Goal: Information Seeking & Learning: Learn about a topic

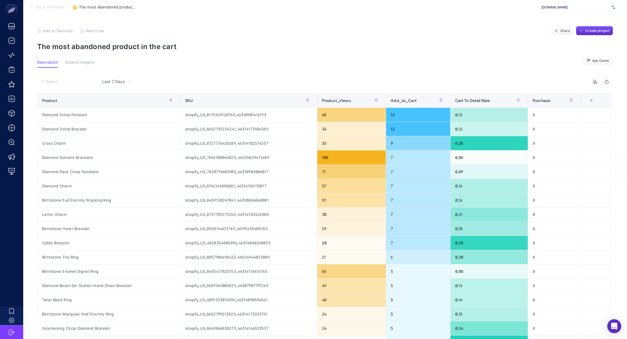
click at [556, 13] on section "Back To Report / The most abandoned product in the cart [DOMAIN_NAME]" at bounding box center [324, 7] width 603 height 15
click at [553, 6] on span "[DOMAIN_NAME]" at bounding box center [575, 7] width 68 height 5
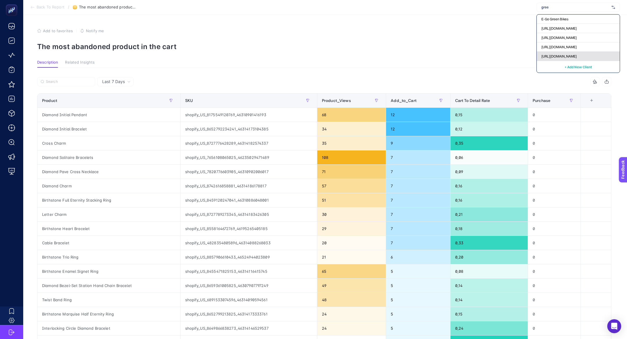
type input "gree"
click at [572, 59] on div "[URL][DOMAIN_NAME]" at bounding box center [577, 56] width 83 height 9
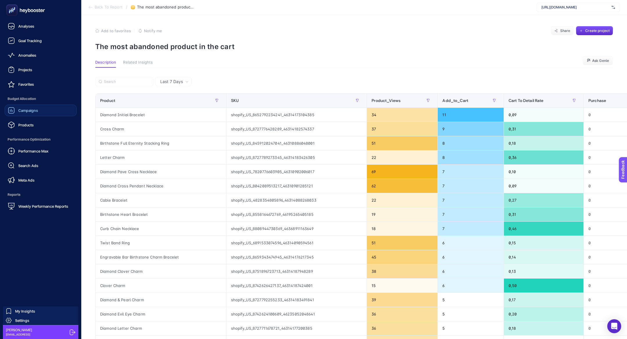
click at [19, 100] on span "Budget Allocation" at bounding box center [41, 99] width 72 height 12
click at [24, 111] on span "Campaigns" at bounding box center [28, 110] width 20 height 5
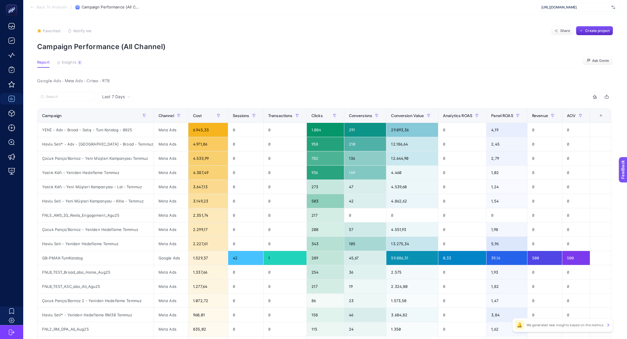
click at [70, 67] on section "Report Insights 9 We generated new insights based on the metrics Ask Genie" at bounding box center [325, 64] width 576 height 8
click at [70, 64] on span "Insights" at bounding box center [69, 62] width 15 height 5
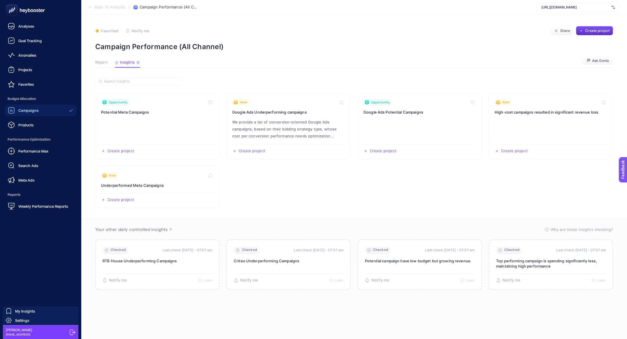
click at [17, 104] on link "Campaigns" at bounding box center [41, 110] width 72 height 12
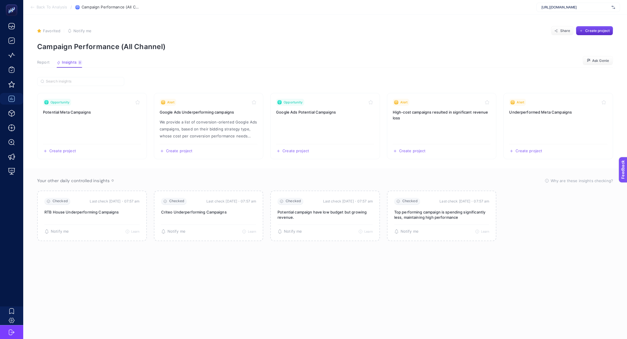
click at [43, 63] on span "Report" at bounding box center [43, 62] width 12 height 5
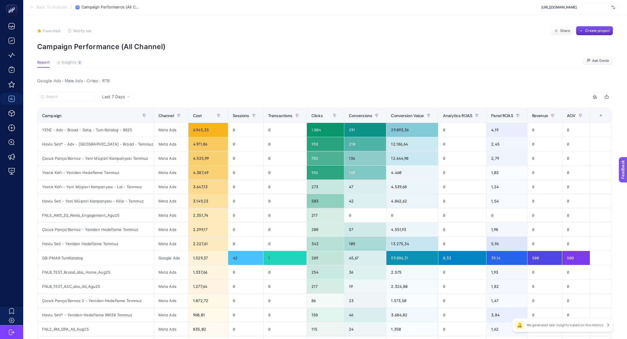
click at [75, 68] on article "Favorited true Notify me Share Create project Campaign Performance (All Channel…" at bounding box center [324, 249] width 603 height 469
click at [75, 63] on span "Insights" at bounding box center [69, 62] width 15 height 5
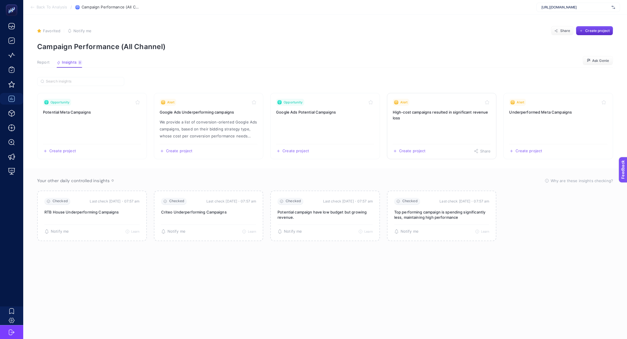
click at [433, 113] on h3 "High-cost campaigns resulted in significant revenue loss" at bounding box center [442, 115] width 98 height 12
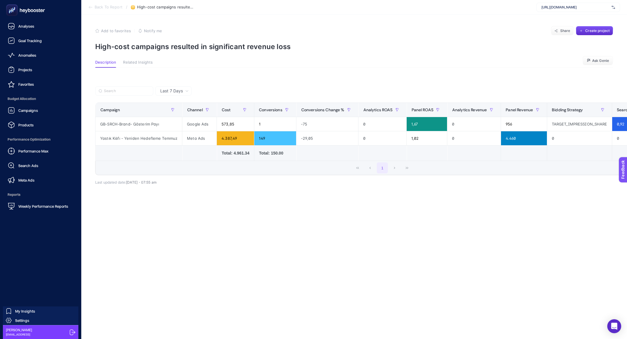
click at [16, 18] on div at bounding box center [41, 10] width 72 height 20
click at [13, 11] on rect at bounding box center [12, 11] width 10 height 10
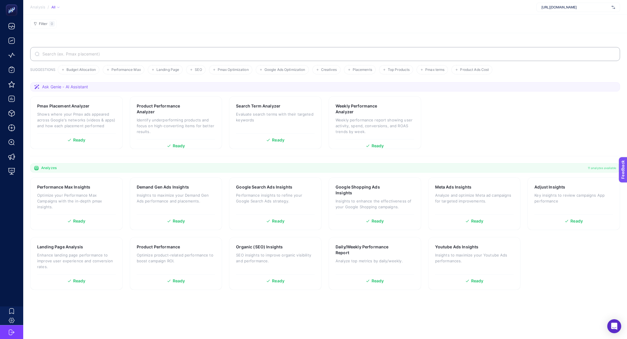
click at [196, 52] on input "Search" at bounding box center [328, 54] width 574 height 5
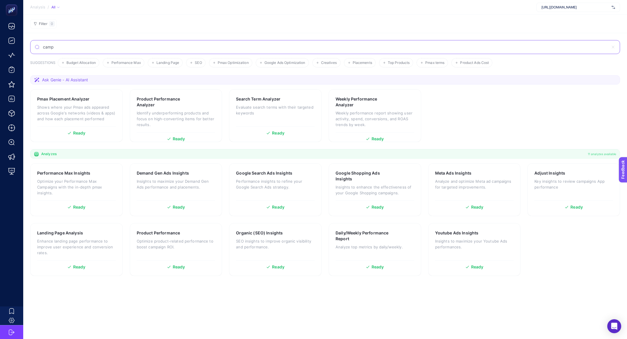
type input "camp"
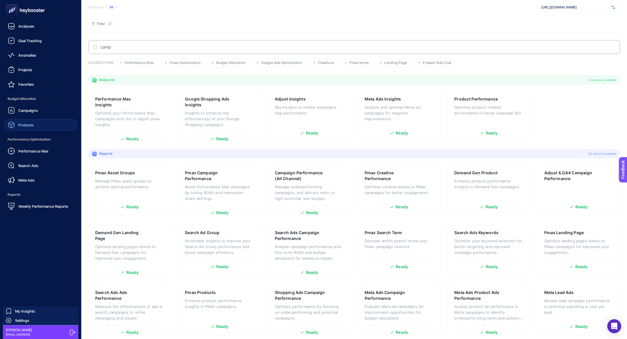
click at [30, 126] on span "Products" at bounding box center [25, 124] width 15 height 5
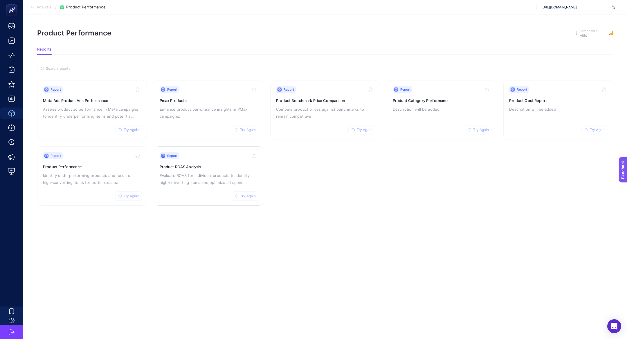
click at [205, 157] on div "Report Try Again" at bounding box center [209, 155] width 98 height 7
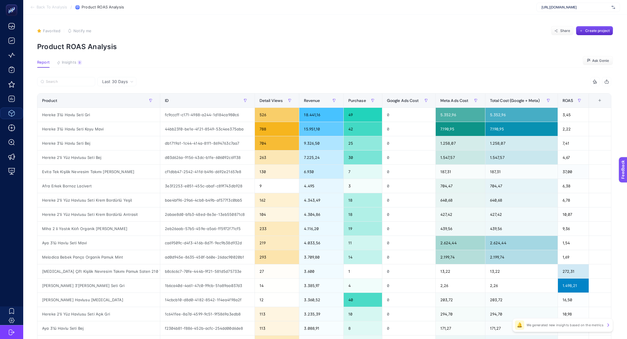
click at [76, 68] on article "Favorited true Notify me Share Create project Product ROAS Analysis Report Insi…" at bounding box center [324, 241] width 603 height 453
click at [76, 67] on button "Insights 9 We generated new insights based on the metrics" at bounding box center [69, 64] width 25 height 8
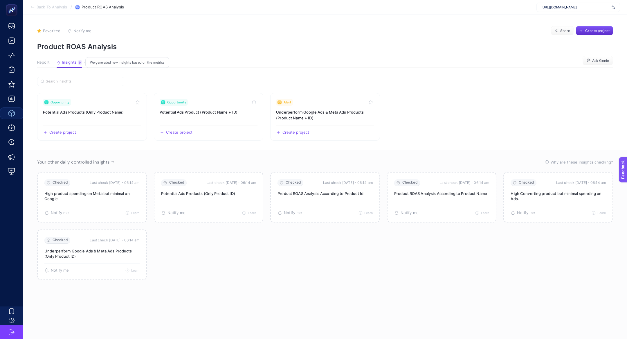
click at [76, 64] on button "Insights 9 We generated new insights based on the metrics" at bounding box center [70, 64] width 26 height 8
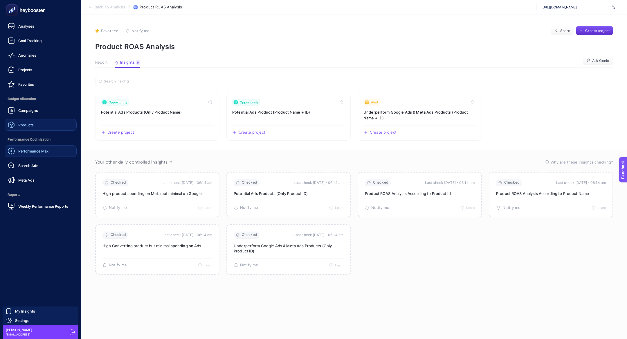
click at [34, 149] on span "Performance Max" at bounding box center [33, 151] width 30 height 5
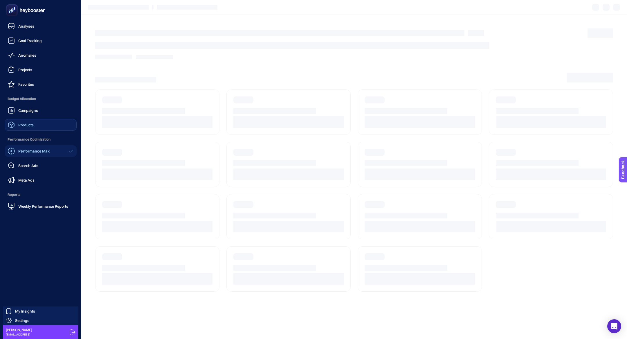
click at [23, 113] on div "Campaigns" at bounding box center [23, 110] width 30 height 7
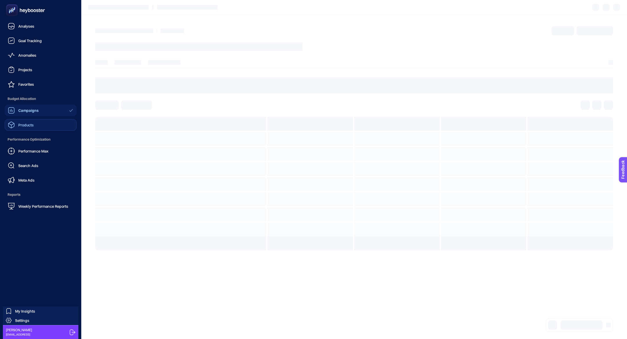
click at [21, 9] on icon at bounding box center [26, 10] width 42 height 12
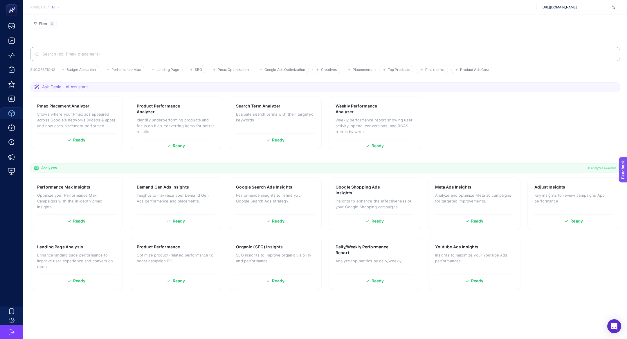
click at [240, 57] on label at bounding box center [324, 54] width 589 height 14
click at [240, 56] on input "Search" at bounding box center [328, 54] width 574 height 5
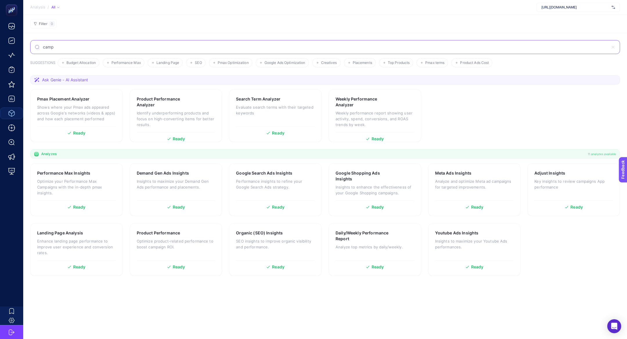
type input "camp"
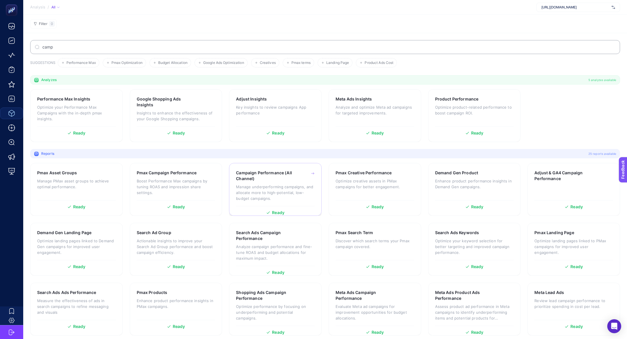
click at [271, 189] on p "Manage underperforming campaigns, and allocate more to high-potential, low-budg…" at bounding box center [275, 192] width 79 height 17
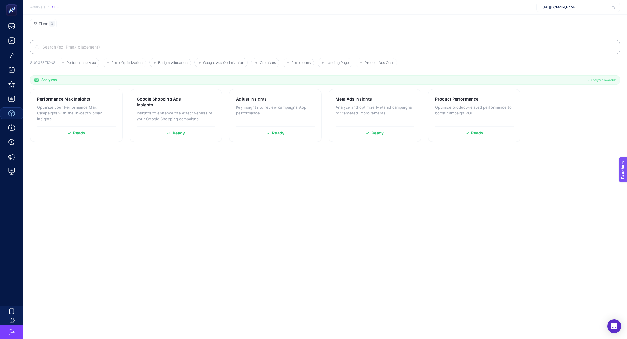
click at [126, 43] on label at bounding box center [324, 47] width 589 height 14
click at [126, 45] on input "Search" at bounding box center [328, 47] width 574 height 5
type input "ca"
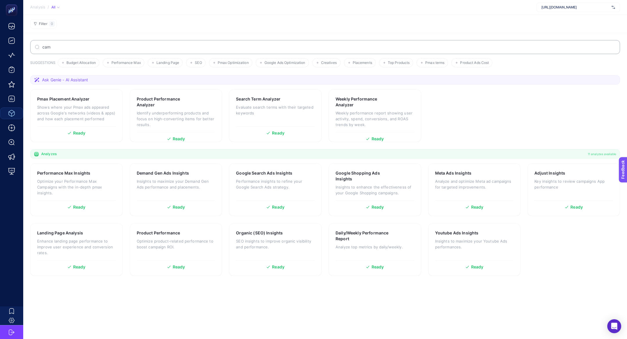
click at [263, 42] on label "cam" at bounding box center [324, 47] width 589 height 14
click at [263, 45] on input "cam" at bounding box center [328, 47] width 574 height 5
type input "camp"
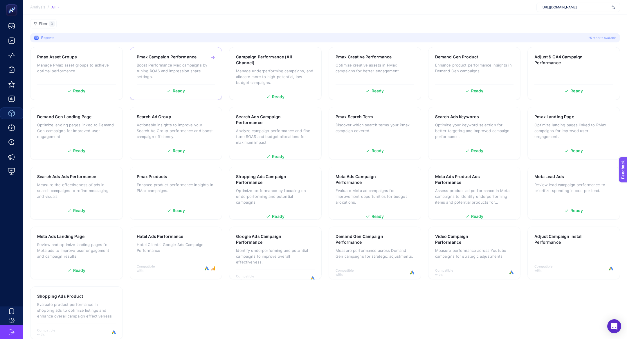
scroll to position [116, 0]
click at [267, 241] on h3 "Google Ads Campaign Performance" at bounding box center [266, 239] width 61 height 12
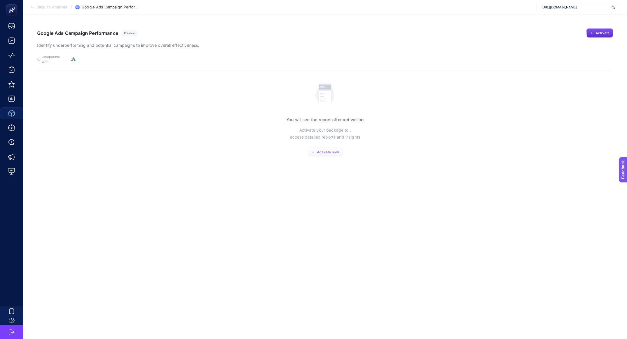
click at [323, 150] on span "Activate now" at bounding box center [328, 152] width 22 height 5
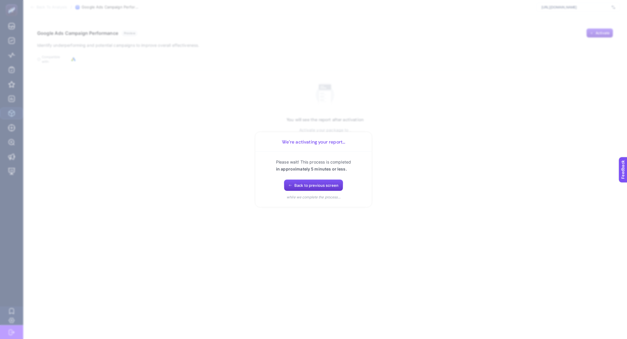
click at [291, 187] on icon "button" at bounding box center [289, 184] width 3 height 3
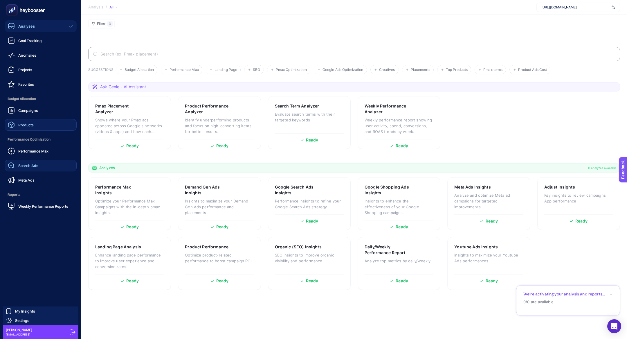
click at [37, 169] on link "Search Ads" at bounding box center [41, 166] width 72 height 12
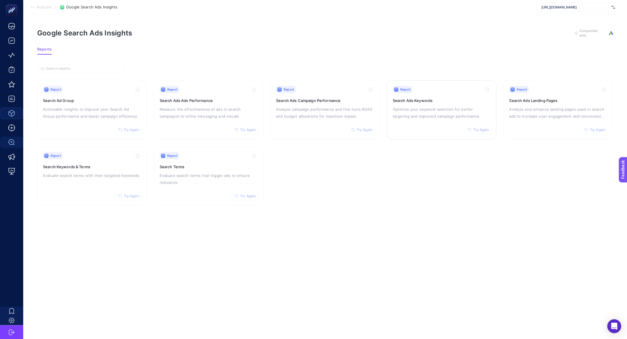
click at [429, 102] on div "Report Try Again Search Ads Keywords Optimize your keyword selection for better…" at bounding box center [442, 110] width 98 height 48
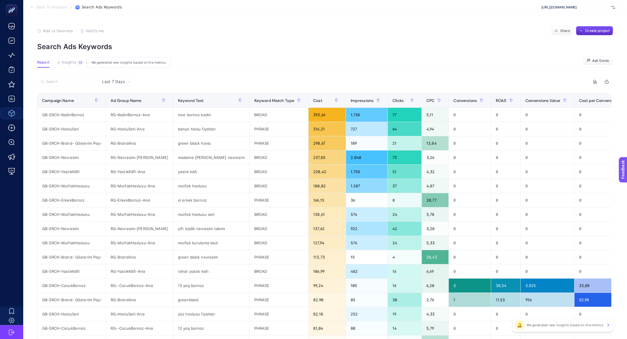
click at [70, 60] on span "Insights" at bounding box center [69, 62] width 15 height 5
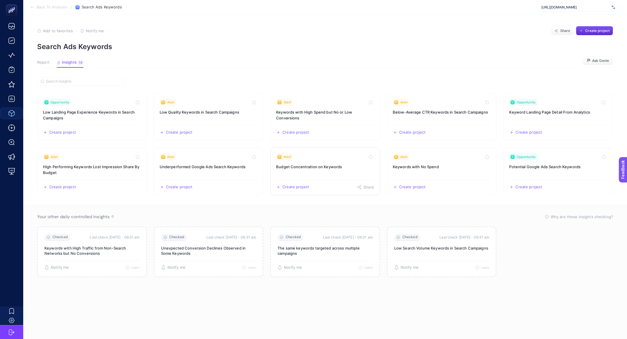
click at [300, 174] on link "Alert Budget Concentration on Keywords Create project Share" at bounding box center [325, 171] width 110 height 48
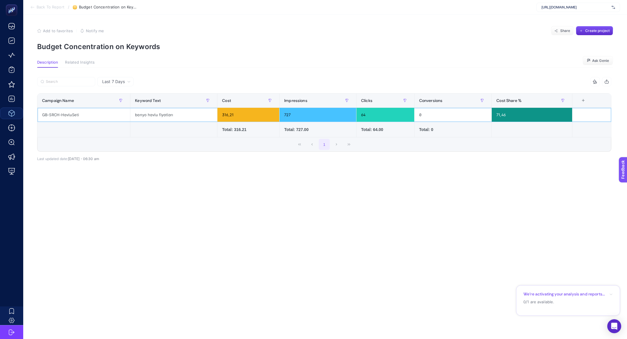
click at [74, 119] on div "GB-SRCH-HavluSeti" at bounding box center [83, 115] width 93 height 14
copy tr "GB-SRCH-HavluSeti"
click at [41, 8] on span "Back To Report" at bounding box center [51, 7] width 28 height 5
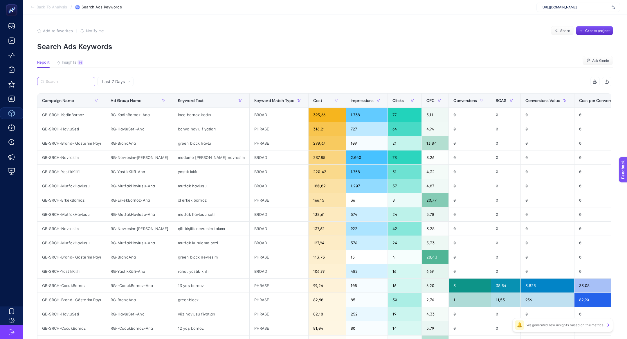
click at [59, 82] on input "Search" at bounding box center [69, 81] width 46 height 4
paste input "GB-SRCH-HavluSeti"
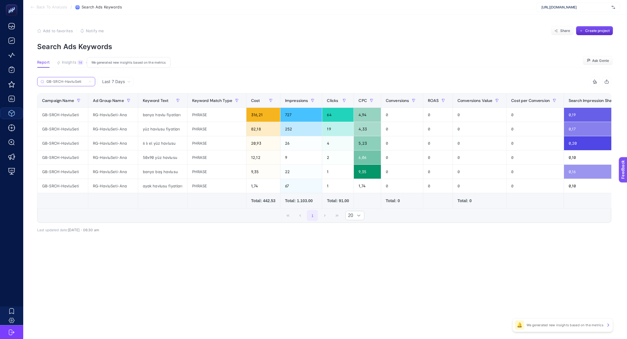
type input "GB-SRCH-HavluSeti"
click at [77, 63] on div "14" at bounding box center [80, 62] width 6 height 5
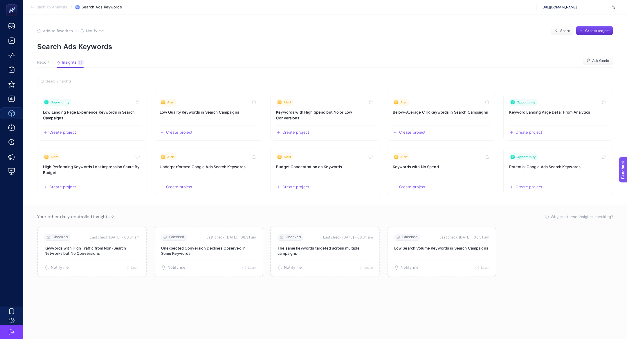
click at [57, 65] on button "Report" at bounding box center [70, 64] width 27 height 8
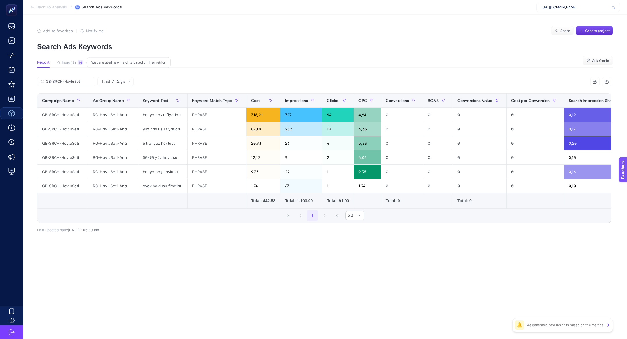
click at [73, 60] on span "Insights" at bounding box center [69, 62] width 15 height 5
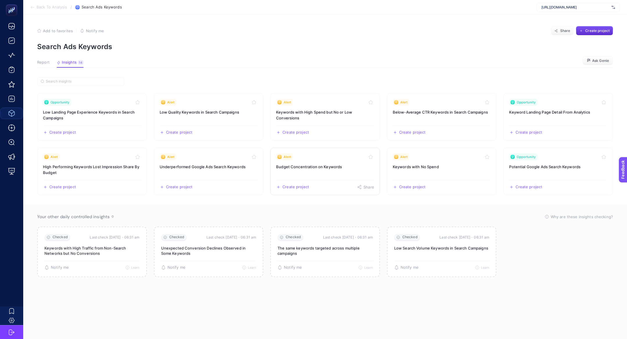
click at [339, 160] on link "Alert Budget Concentration on Keywords Create project Share" at bounding box center [325, 171] width 110 height 48
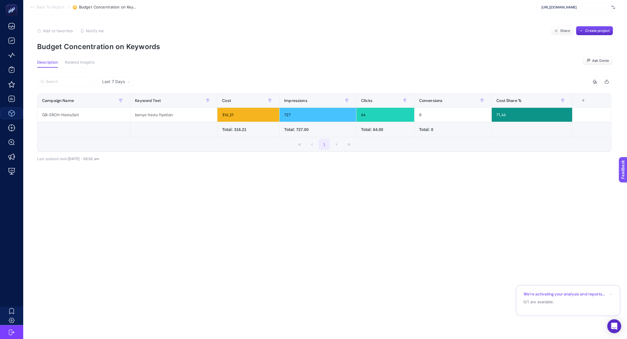
click at [45, 10] on section "Back To Report / Budget Concentration on Keywords [URL][DOMAIN_NAME]" at bounding box center [324, 7] width 603 height 15
click at [35, 9] on li "Back To Report" at bounding box center [47, 7] width 34 height 5
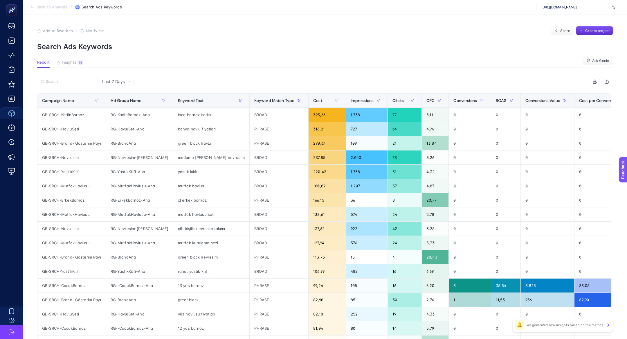
click at [77, 57] on article "Add to favorites false Notify me Share Create project Search Ads Keywords Repor…" at bounding box center [324, 241] width 603 height 453
click at [77, 65] on button "Insights 14 We generated new insights based on the metrics" at bounding box center [70, 64] width 27 height 8
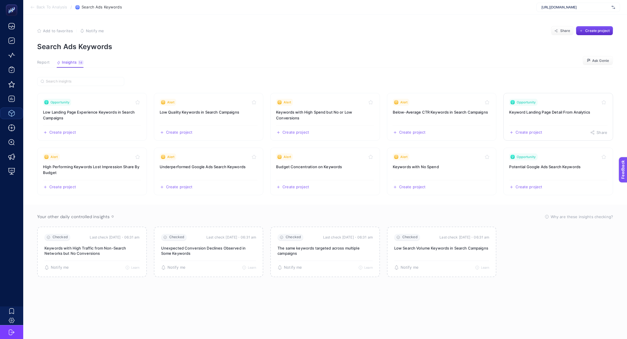
click at [547, 112] on h3 "Keyword Landing Page Detail From Analytics" at bounding box center [558, 112] width 98 height 6
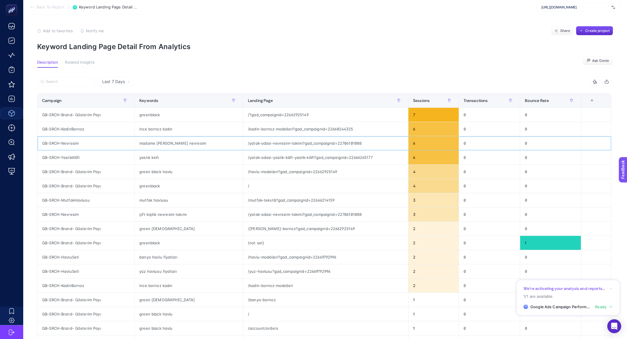
click at [246, 139] on div "/yatak-odasi-nevresim-takimi?gad_campaignid=22706101088" at bounding box center [325, 143] width 165 height 14
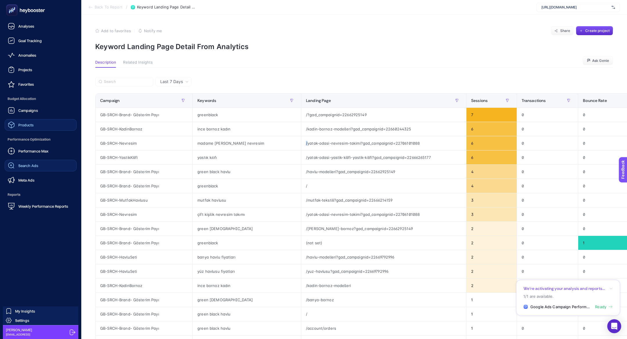
click at [24, 163] on span "Search Ads" at bounding box center [28, 165] width 20 height 5
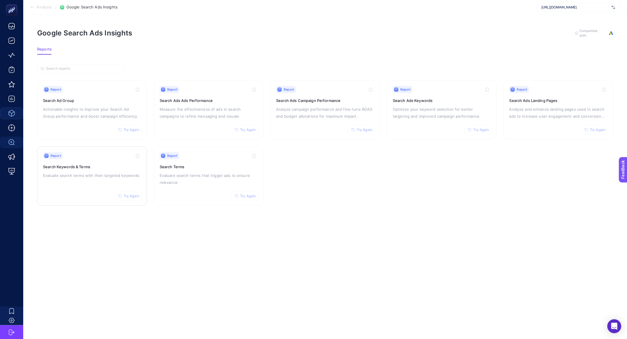
click at [103, 179] on div "Report Try Again Search Keywords & Terms Evaluate search terms with their targe…" at bounding box center [92, 176] width 98 height 48
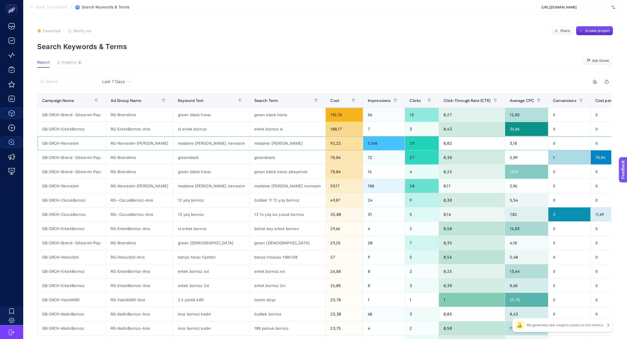
click at [80, 147] on div "GB-SRCH-Nevresim" at bounding box center [71, 143] width 68 height 14
click at [79, 62] on div "4" at bounding box center [79, 62] width 4 height 5
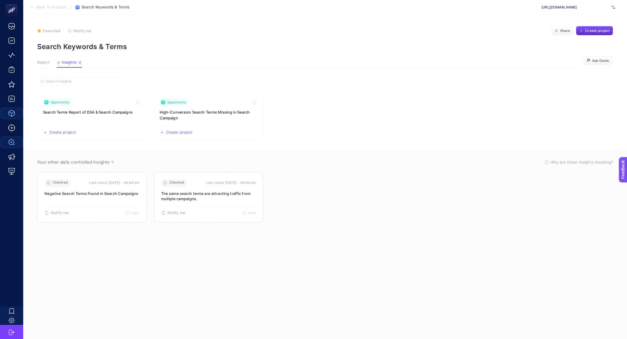
click at [40, 56] on article "Favorited true Notify me Share Create project Search Keywords & Terms Report In…" at bounding box center [324, 177] width 603 height 324
click at [41, 64] on span "Report" at bounding box center [43, 62] width 12 height 5
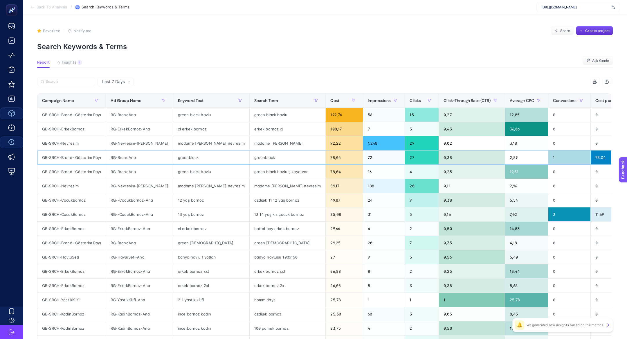
click at [249, 163] on td "greenblack" at bounding box center [287, 157] width 76 height 14
click at [209, 143] on div "madame [PERSON_NAME] nevresim" at bounding box center [211, 143] width 76 height 14
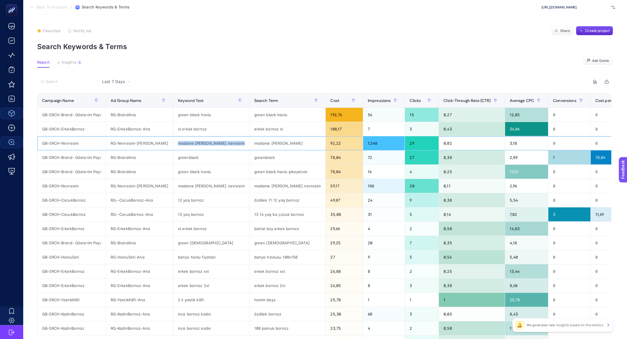
click at [209, 143] on div "madame [PERSON_NAME] nevresim" at bounding box center [211, 143] width 76 height 14
click at [509, 100] on span "Average CPC" at bounding box center [521, 100] width 25 height 5
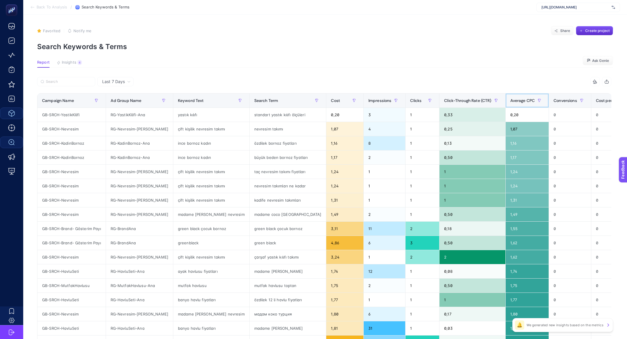
click at [510, 100] on span "Average CPC" at bounding box center [522, 100] width 25 height 5
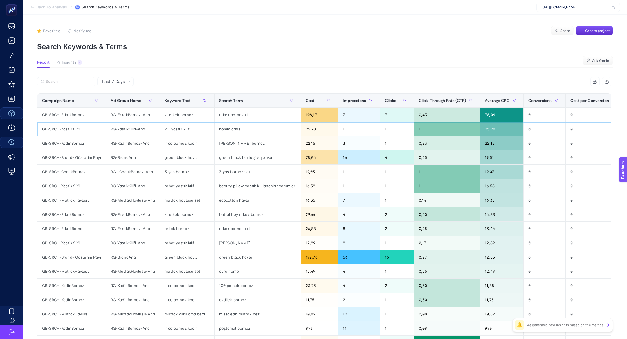
click at [241, 133] on div "homm days" at bounding box center [257, 129] width 86 height 14
click at [235, 130] on div "homm days" at bounding box center [257, 129] width 86 height 14
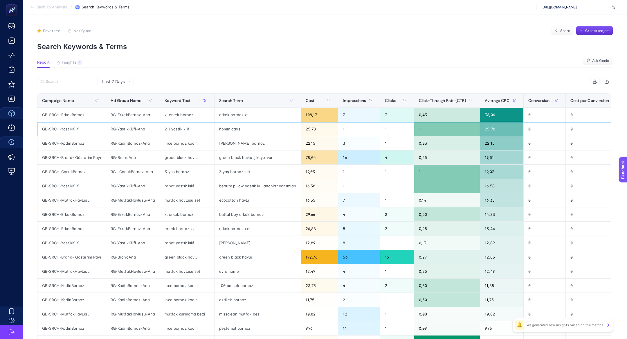
click at [235, 130] on div "homm days" at bounding box center [257, 129] width 86 height 14
click at [235, 129] on div "homm days" at bounding box center [257, 129] width 86 height 14
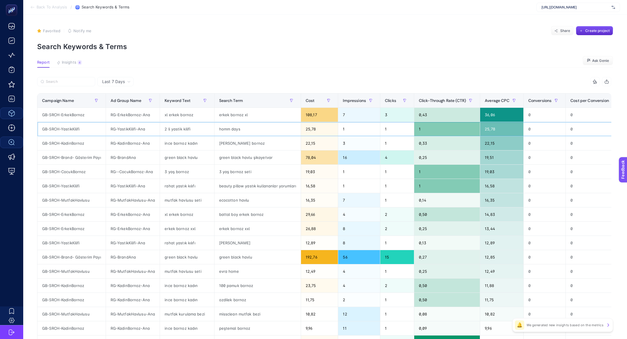
click at [235, 129] on div "homm days" at bounding box center [257, 129] width 86 height 14
click at [224, 129] on div "homm days" at bounding box center [257, 129] width 86 height 14
click at [224, 128] on div "homm days" at bounding box center [257, 129] width 86 height 14
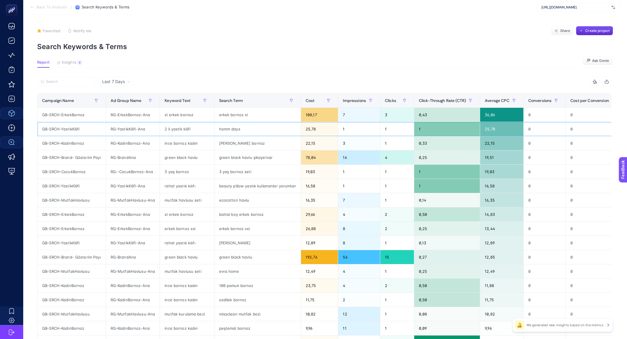
click at [224, 128] on div "homm days" at bounding box center [257, 129] width 86 height 14
drag, startPoint x: 253, startPoint y: 130, endPoint x: 214, endPoint y: 129, distance: 38.3
click at [214, 129] on div "homm days" at bounding box center [257, 129] width 86 height 14
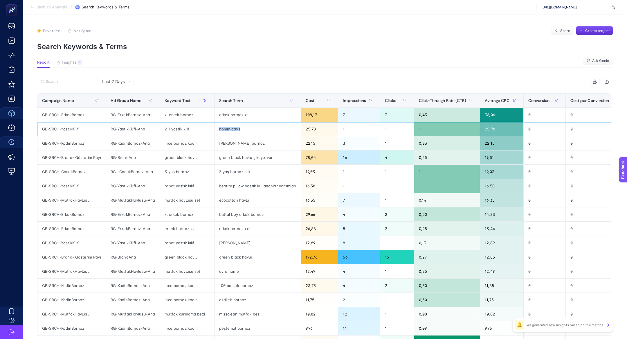
copy div "homm days"
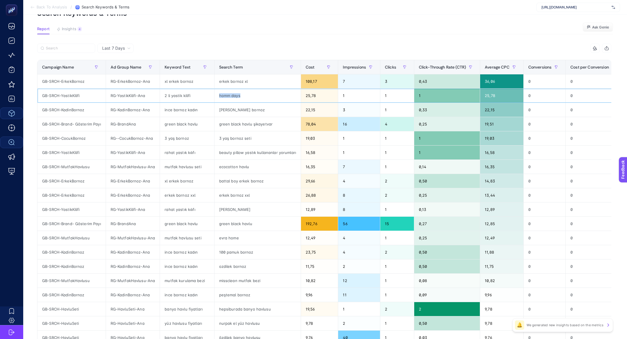
scroll to position [37, 0]
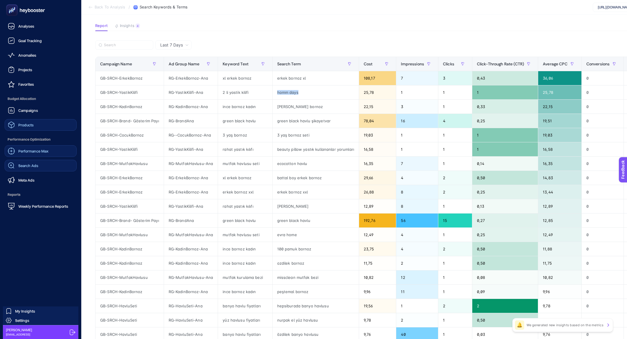
click at [61, 152] on link "Performance Max" at bounding box center [41, 151] width 72 height 12
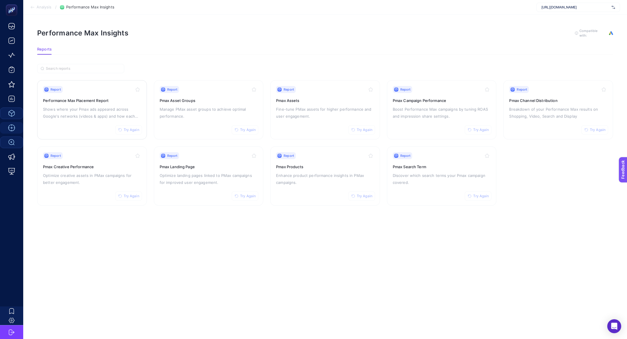
click at [97, 115] on p "Shows where your Pmax ads appeared across Google's networks (videos & apps) and…" at bounding box center [92, 113] width 98 height 14
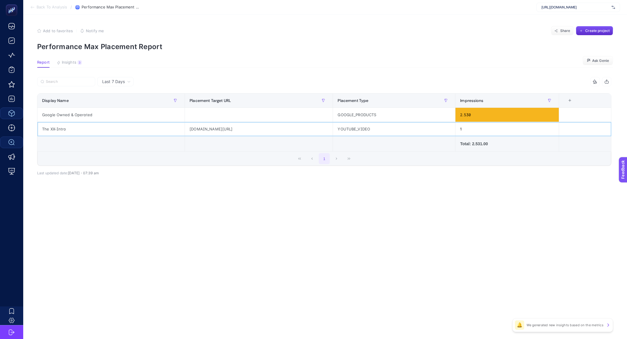
click at [235, 131] on div "[DOMAIN_NAME][URL]" at bounding box center [259, 129] width 148 height 14
click at [216, 127] on div "[DOMAIN_NAME][URL]" at bounding box center [259, 129] width 148 height 14
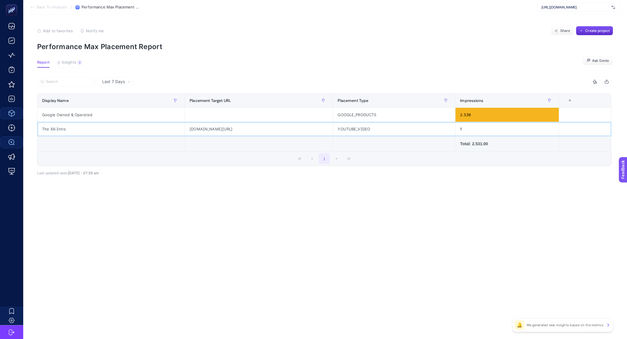
click at [216, 127] on div "[DOMAIN_NAME][URL]" at bounding box center [259, 129] width 148 height 14
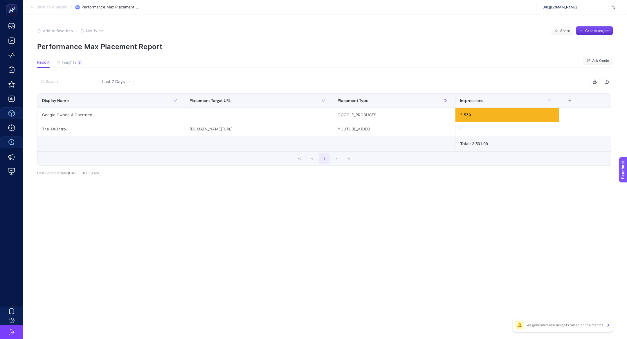
click at [71, 55] on article "Add to favorites false Notify me Share Create project Performance Max Placement…" at bounding box center [324, 177] width 603 height 324
click at [71, 61] on span "Insights" at bounding box center [69, 62] width 15 height 5
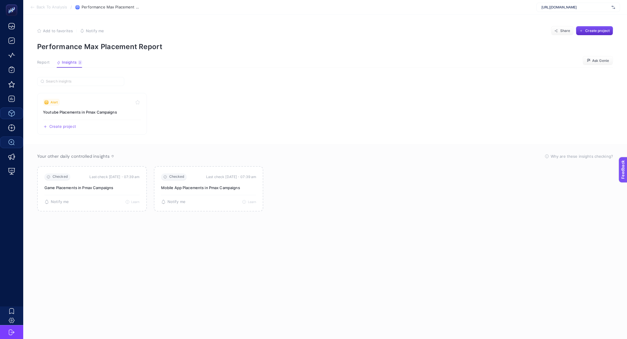
click at [46, 64] on span "Report" at bounding box center [43, 62] width 12 height 5
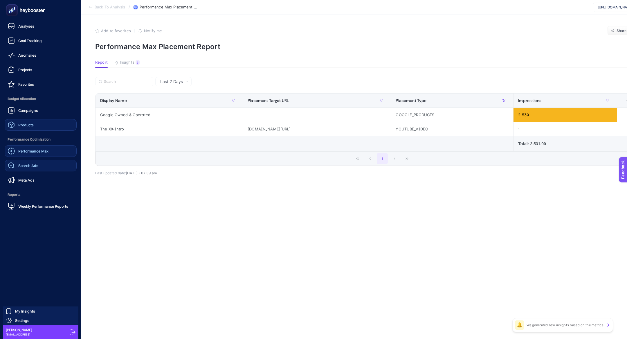
click at [42, 145] on link "Performance Max" at bounding box center [41, 151] width 72 height 12
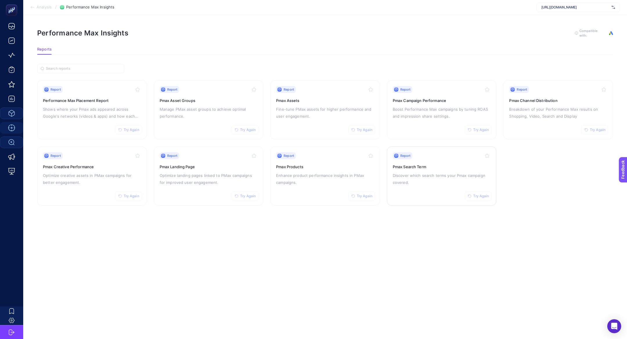
click at [451, 154] on div "Report Try Again" at bounding box center [442, 155] width 98 height 7
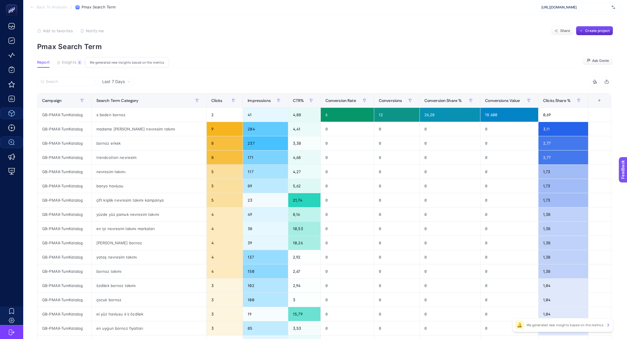
click at [79, 62] on div "6" at bounding box center [79, 62] width 4 height 5
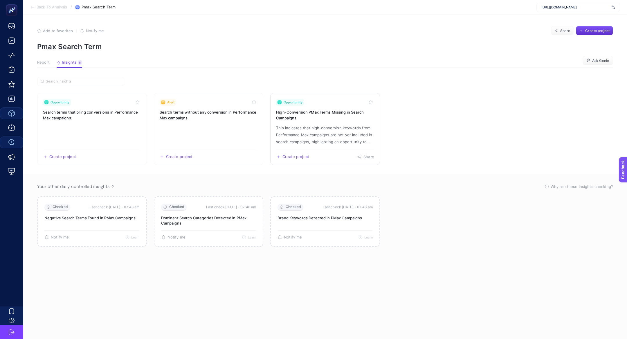
click at [295, 122] on link "Opportunity High-Conversion PMax Terms Missing in Search Campaigns This indicat…" at bounding box center [325, 129] width 110 height 72
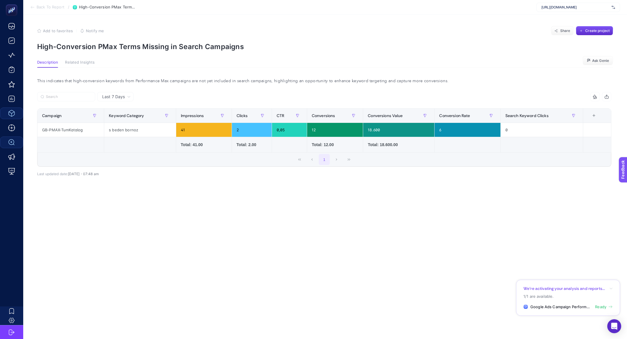
click at [40, 8] on span "Back To Report" at bounding box center [51, 7] width 28 height 5
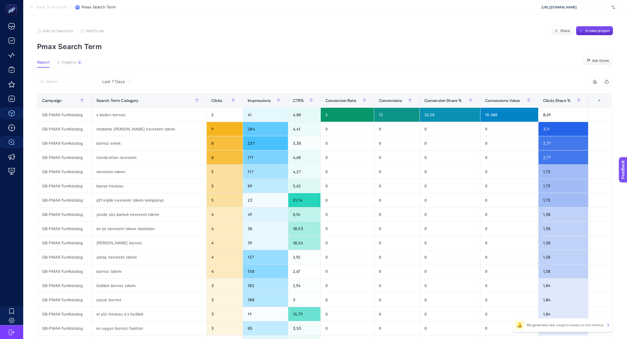
click at [66, 68] on article "Add to favorites false Notify me Share Create project Pmax Search Term Report I…" at bounding box center [324, 241] width 603 height 453
click at [66, 65] on button "Insights 6 We generated new insights based on the metrics" at bounding box center [69, 64] width 25 height 8
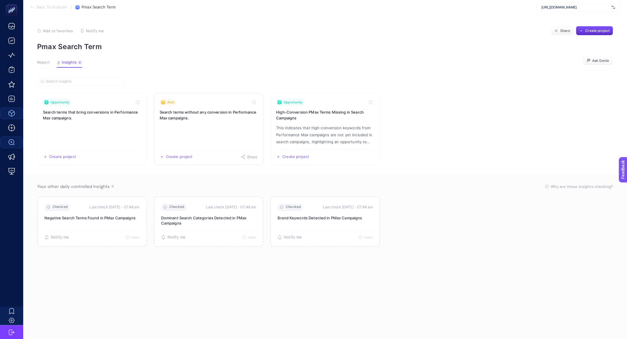
click at [187, 127] on link "Alert Search terms without any conversion in Performance Max campaigns. Create …" at bounding box center [209, 129] width 110 height 72
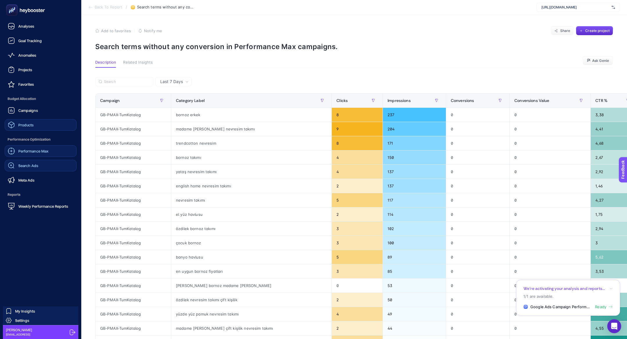
click at [31, 152] on span "Performance Max" at bounding box center [33, 151] width 30 height 5
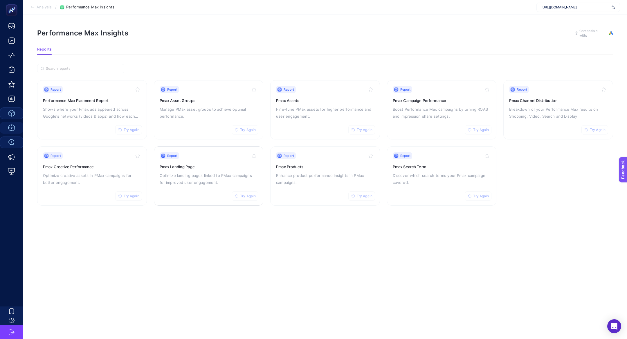
click at [176, 189] on div "Report Try Again Pmax Landing Page Optimize landing pages linked to PMax campai…" at bounding box center [209, 176] width 98 height 48
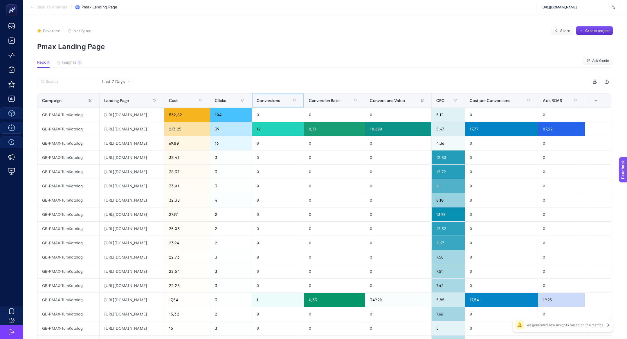
click at [280, 100] on span "Conversions" at bounding box center [267, 100] width 23 height 5
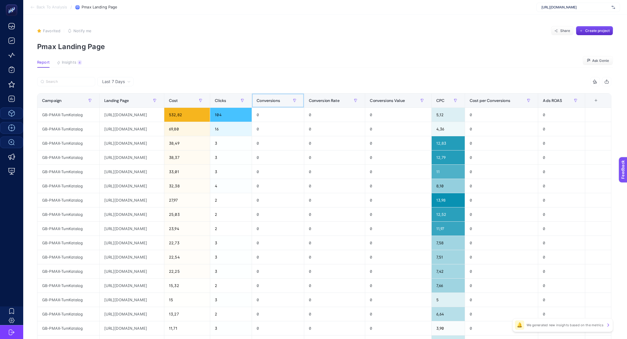
click at [280, 100] on span "Conversions" at bounding box center [267, 100] width 23 height 5
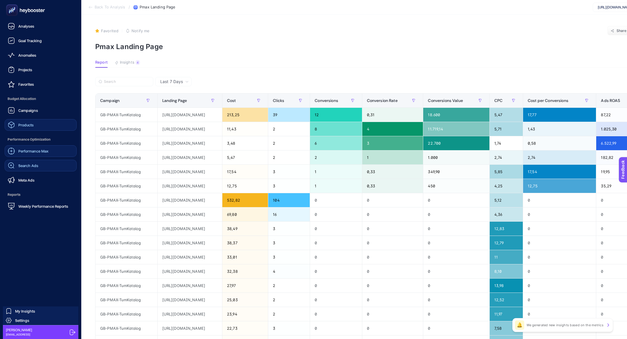
click at [42, 154] on div "Performance Max" at bounding box center [28, 150] width 41 height 7
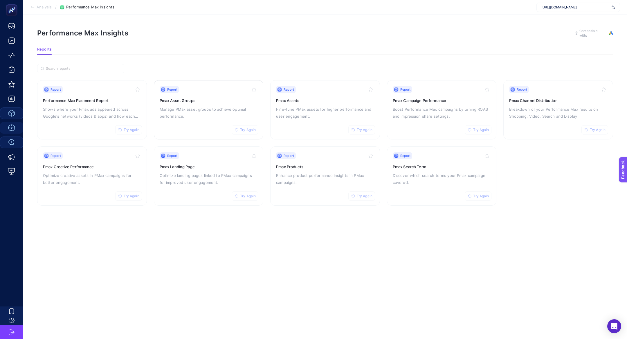
click at [191, 127] on div "Report Try Again Pmax Asset Groups Manage PMax asset groups to achieve optimal …" at bounding box center [209, 110] width 98 height 48
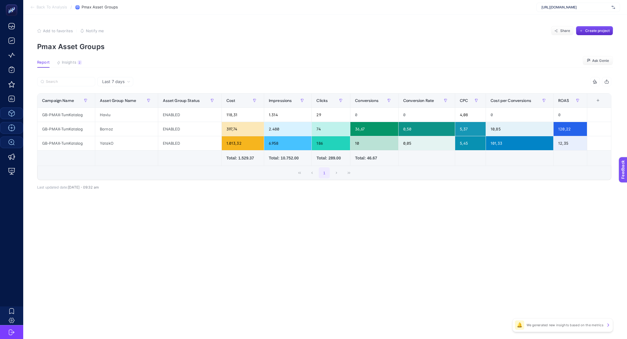
click at [593, 102] on th "11 items selected +" at bounding box center [599, 100] width 24 height 14
click at [596, 103] on div "+" at bounding box center [597, 100] width 11 height 5
click at [577, 125] on div "Conversions Value" at bounding box center [579, 125] width 27 height 5
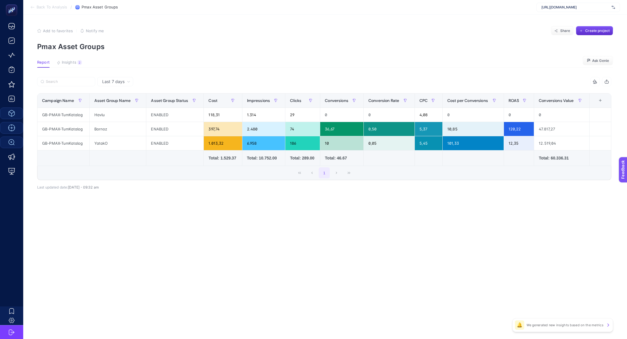
click at [84, 66] on section "Report Insights 2 We generated new insights based on the metrics Ask Genie" at bounding box center [325, 64] width 576 height 8
click at [78, 65] on button "Insights 2 We generated new insights based on the metrics" at bounding box center [69, 64] width 25 height 8
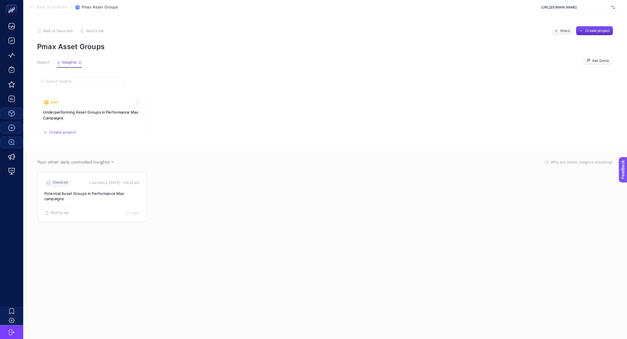
click at [46, 62] on span "Report" at bounding box center [43, 62] width 12 height 5
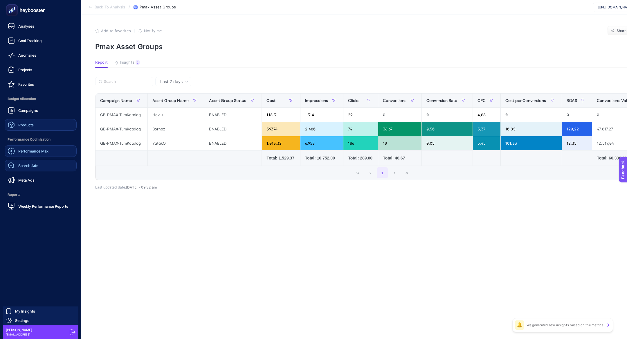
click at [35, 119] on link "Products" at bounding box center [41, 125] width 72 height 12
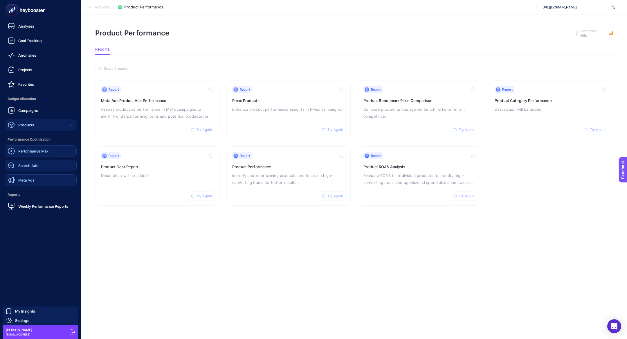
click at [36, 178] on link "Meta Ads" at bounding box center [41, 180] width 72 height 12
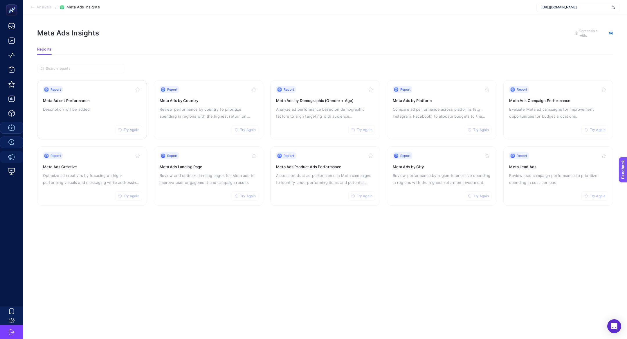
click at [95, 92] on div "Report Try Again Meta Ad set Performance Description will be added" at bounding box center [92, 110] width 98 height 48
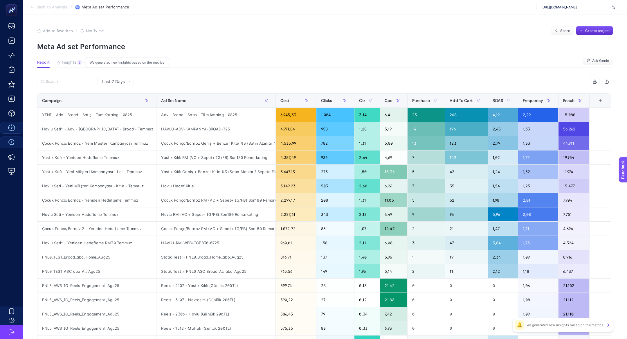
click at [72, 61] on span "Insights" at bounding box center [69, 62] width 15 height 5
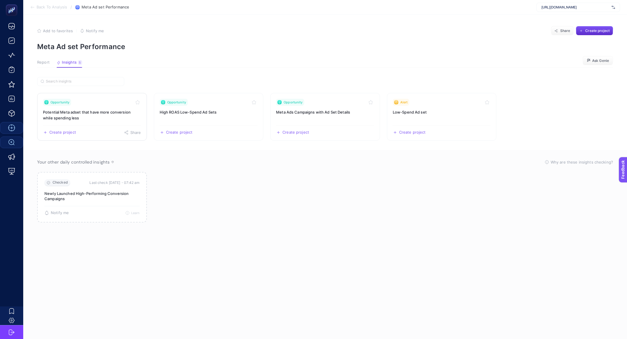
click at [92, 113] on h3 "Potential Meta adset that have more conversion while spending less" at bounding box center [92, 115] width 98 height 12
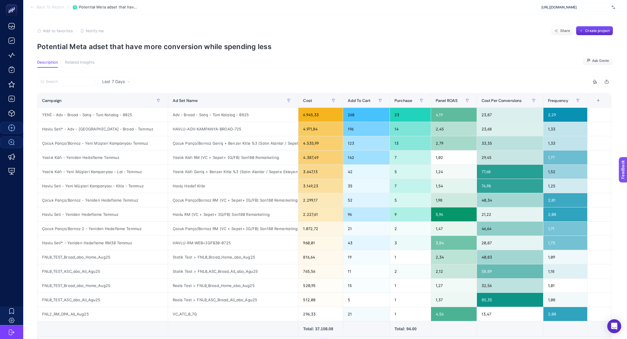
click at [103, 47] on p "Potential Meta adset that have more conversion while spending less" at bounding box center [325, 46] width 576 height 8
click at [114, 113] on div "YENİ - Adv - Broad - Satış - Tum Katalog - 0825" at bounding box center [102, 115] width 130 height 14
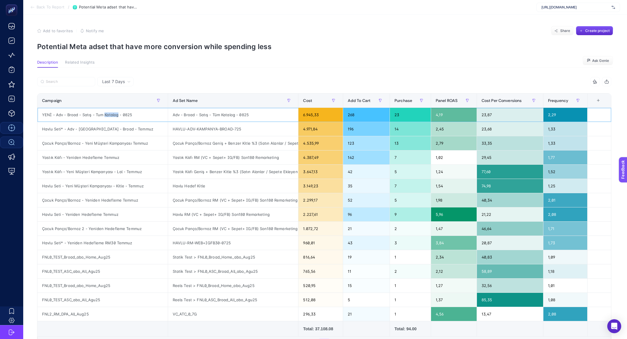
click at [114, 113] on div "YENİ - Adv - Broad - Satış - Tum Katalog - 0825" at bounding box center [102, 115] width 130 height 14
copy tr "YENİ - Adv - Broad - Satış - Tum Katalog - 0825"
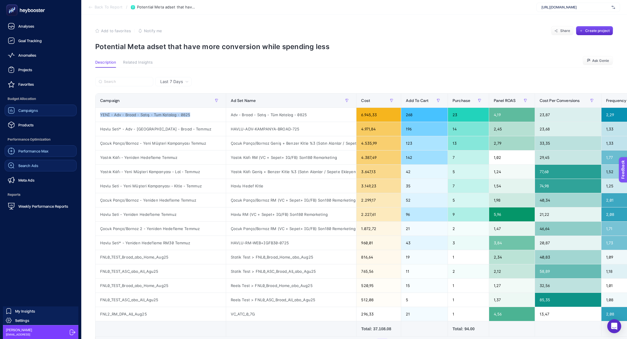
click at [38, 106] on link "Campaigns" at bounding box center [41, 110] width 72 height 12
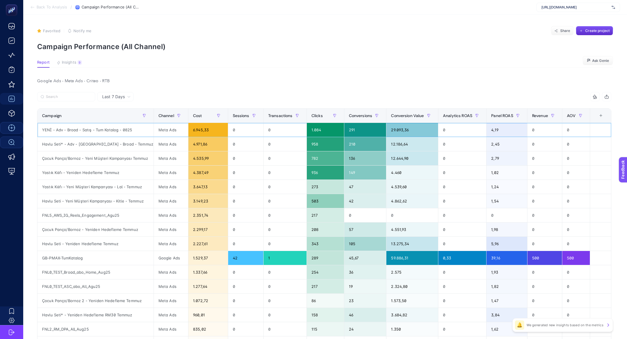
click at [87, 125] on div "YENİ - Adv - Broad - Satış - Tum Katalog - 0825" at bounding box center [95, 130] width 116 height 14
click at [162, 131] on div "Meta Ads" at bounding box center [171, 130] width 34 height 14
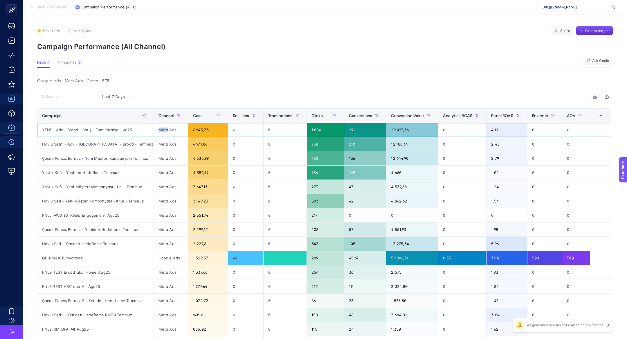
click at [162, 131] on div "Meta Ads" at bounding box center [171, 130] width 34 height 14
copy tr "Meta Ads"
click at [57, 92] on div "Google Ads - Meta Ads - Criteo - RTB Last 7 Days 10 items selected Campaign Cha…" at bounding box center [323, 274] width 583 height 395
drag, startPoint x: 58, startPoint y: 93, endPoint x: 58, endPoint y: 97, distance: 3.5
click at [58, 93] on label at bounding box center [66, 96] width 58 height 9
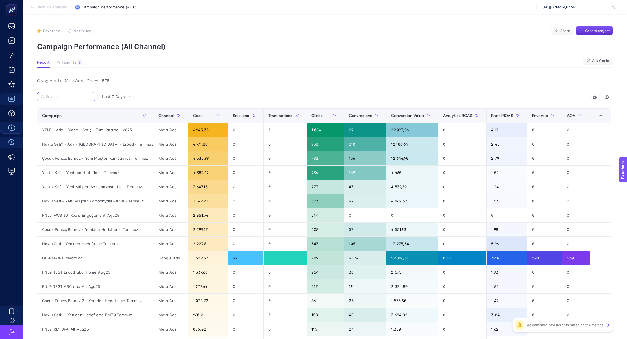
click at [58, 95] on input "Search" at bounding box center [69, 97] width 46 height 4
paste input "Meta Ads"
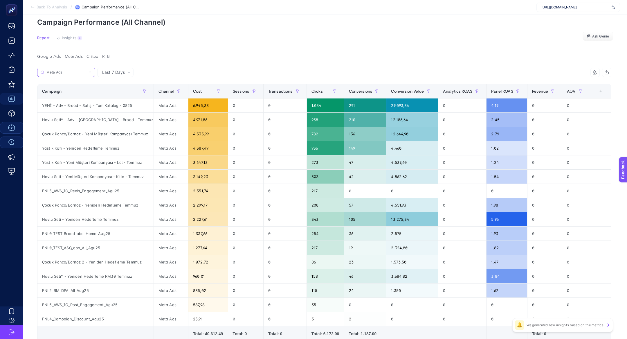
scroll to position [23, 0]
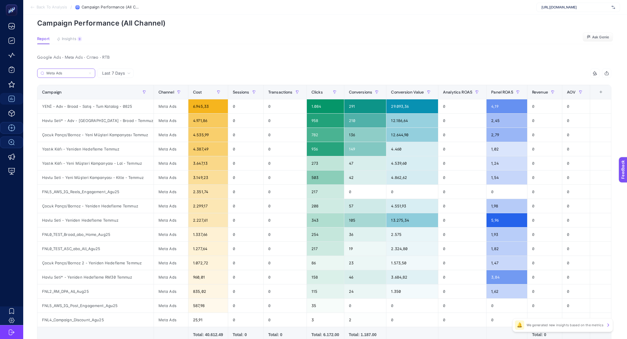
type input "Meta Ads"
click at [601, 91] on div "+" at bounding box center [600, 92] width 11 height 5
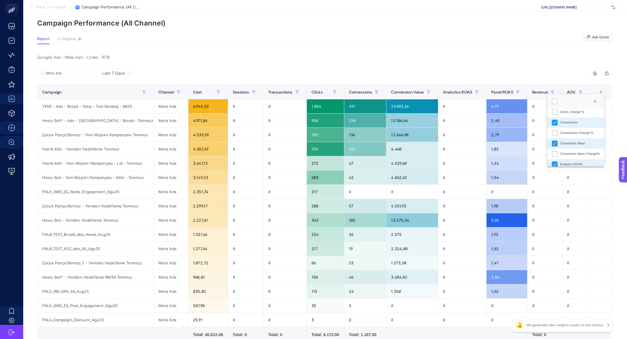
scroll to position [110, 0]
click at [490, 54] on div "Google Ads - Meta Ads - Criteo - RTB" at bounding box center [323, 57] width 583 height 8
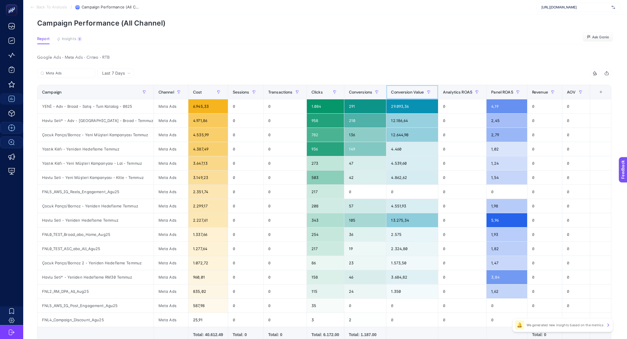
click at [407, 88] on div "Conversion Value" at bounding box center [412, 91] width 42 height 9
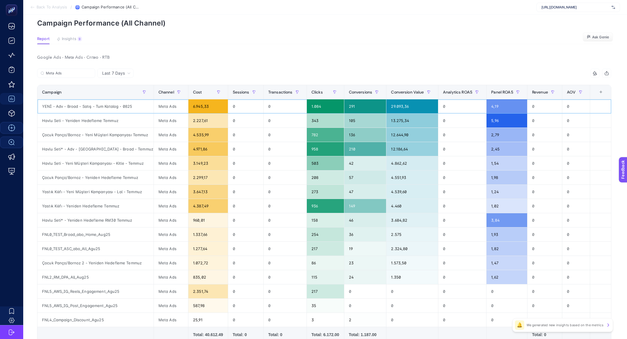
click at [104, 103] on div "YENİ - Adv - Broad - Satış - Tum Katalog - 0825" at bounding box center [95, 106] width 116 height 14
click at [73, 35] on article "Favorited true Notify me Share Create project Campaign Performance (All Channel…" at bounding box center [324, 197] width 603 height 412
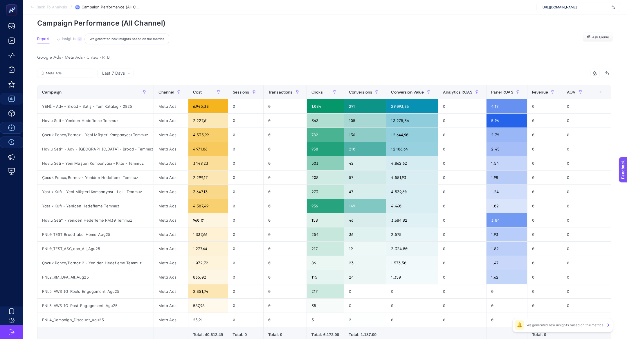
click at [74, 39] on span "Insights" at bounding box center [69, 39] width 15 height 5
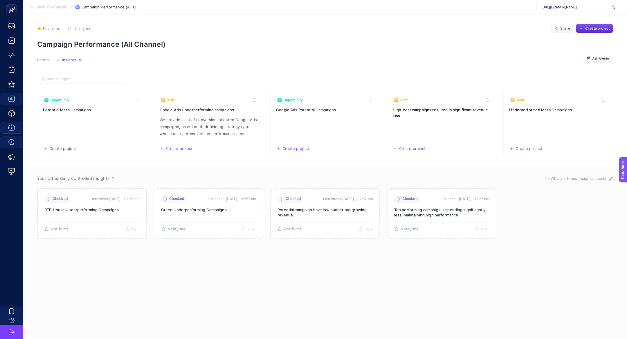
scroll to position [2, 0]
click at [97, 122] on link "Opportunity Potential Meta Campaigns Create project Share" at bounding box center [92, 124] width 110 height 66
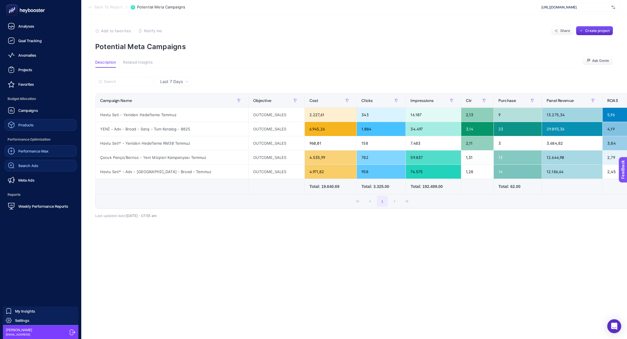
click at [21, 129] on link "Products" at bounding box center [41, 125] width 72 height 12
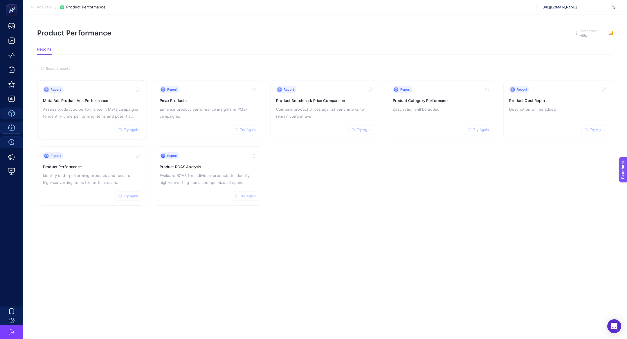
click at [79, 117] on p "Assess product ad performance in Meta campaigns to identify underperforming ite…" at bounding box center [92, 113] width 98 height 14
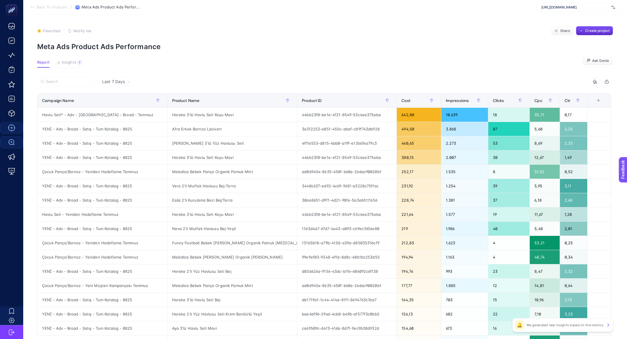
click at [74, 76] on article "Favorited true Notify me Share Create project Meta Ads Product Ads Performance …" at bounding box center [324, 241] width 603 height 453
click at [74, 79] on label at bounding box center [66, 81] width 58 height 9
click at [74, 79] on input "Search" at bounding box center [69, 81] width 46 height 4
paste input "Yastık Kılıfı - Yeniden Hedefleme Temmuz"
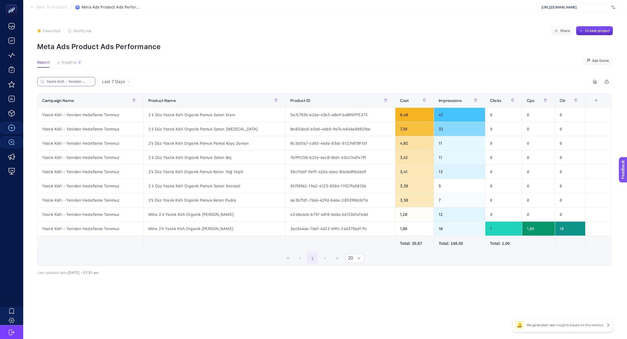
scroll to position [0, 30]
type input "Yastık Kılıfı - Yeniden Hedefleme Temmuz"
click at [69, 60] on span "Insights" at bounding box center [69, 62] width 15 height 5
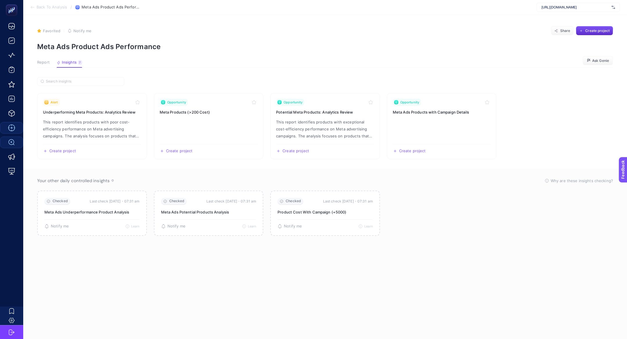
click at [48, 61] on span "Report" at bounding box center [43, 62] width 12 height 5
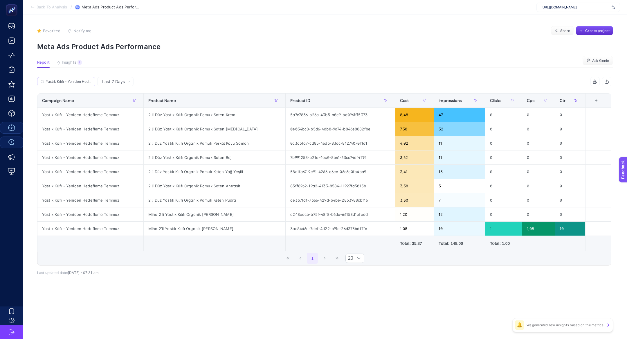
click at [70, 85] on label "Yastık Kılıfı - Yeniden Hedefleme Temmuz" at bounding box center [66, 81] width 58 height 9
click at [70, 84] on input "Yastık Kılıfı - Yeniden Hedefleme Temmuz" at bounding box center [69, 81] width 46 height 4
click at [69, 82] on input "Yastık Kılıfı - Yeniden Hedefleme Temmuz" at bounding box center [65, 81] width 39 height 4
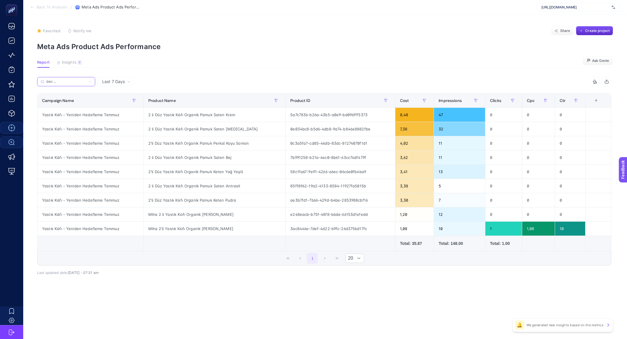
click at [69, 82] on input "Yastık Kılıfı - Yeniden Hedefleme Temmuz" at bounding box center [65, 81] width 39 height 4
paste input "Çocuk [PERSON_NAME]/Bornoz 2"
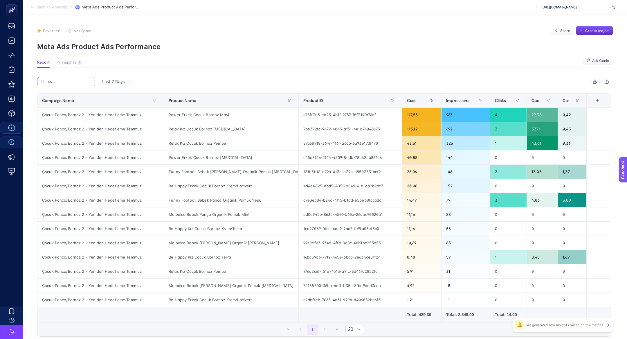
scroll to position [0, 50]
type input "Çocuk Panço/Bornoz 2 - Yeniden Hedefleme Temmuz"
click at [91, 82] on icon at bounding box center [89, 81] width 3 height 3
click at [86, 82] on input "Çocuk Panço/Bornoz 2 - Yeniden Hedefleme Temmuz" at bounding box center [65, 81] width 39 height 4
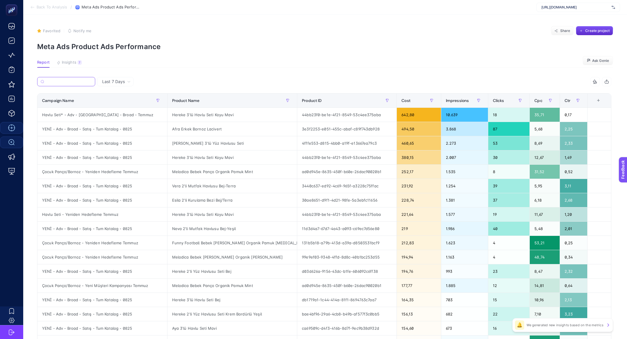
paste input "Yastık Kılıfı - Yeni Müşteri Kampanyası - Lal - Temmuz"
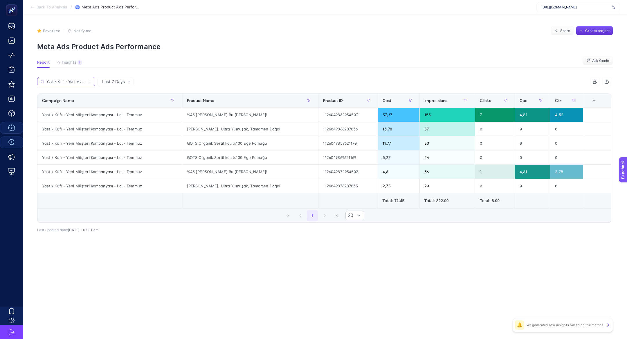
scroll to position [0, 50]
type input "Yastık Kılıfı - Yeni Müşteri Kampanyası - Lal - Temmuz"
click at [239, 116] on div "%45 [PERSON_NAME] Bu [PERSON_NAME]!" at bounding box center [250, 115] width 136 height 14
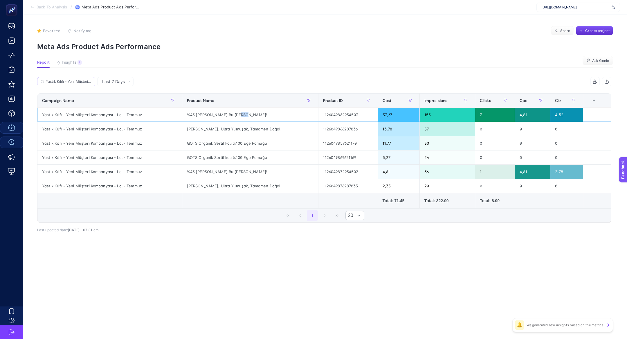
click at [239, 116] on div "%45 [PERSON_NAME] Bu [PERSON_NAME]!" at bounding box center [250, 115] width 136 height 14
copy tr "%45 [PERSON_NAME] Bu [PERSON_NAME]!"
click at [39, 9] on span "Back To Analysis" at bounding box center [52, 7] width 30 height 5
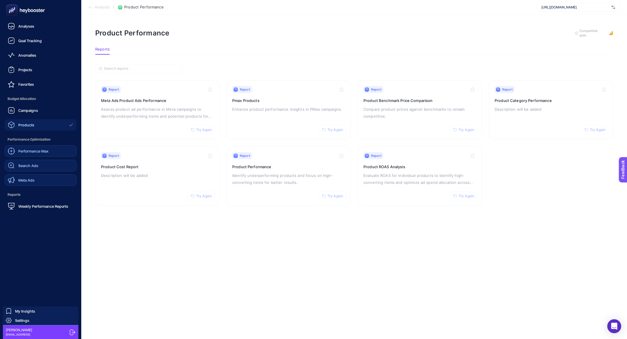
click at [32, 179] on span "Meta Ads" at bounding box center [26, 180] width 16 height 5
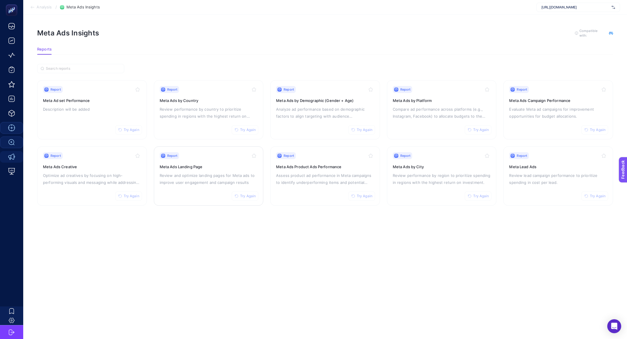
click at [223, 180] on p "Review and optimize landing pages for Meta ads to improve user engagement and c…" at bounding box center [209, 179] width 98 height 14
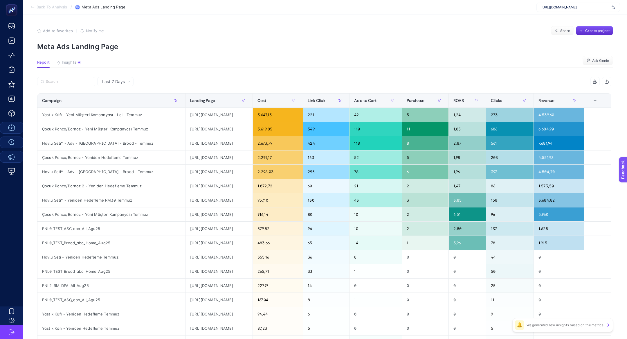
click at [65, 56] on article "Add to favorites false Notify me Share Create project Meta Ads Landing Page Rep…" at bounding box center [324, 241] width 603 height 453
click at [66, 63] on span "Insights" at bounding box center [69, 62] width 15 height 5
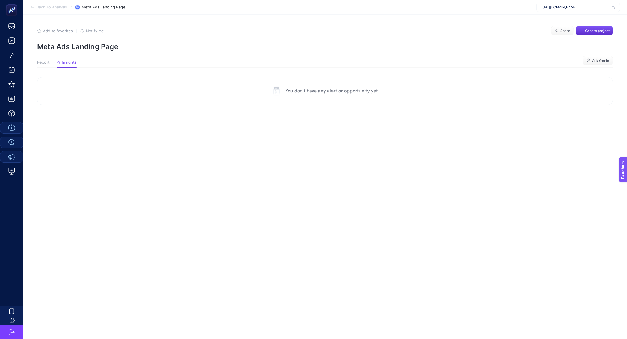
click at [35, 63] on article "Add to favorites false Notify me Share Create project Meta Ads Landing Page Rep…" at bounding box center [324, 177] width 603 height 324
click at [57, 65] on button "Report" at bounding box center [67, 64] width 20 height 8
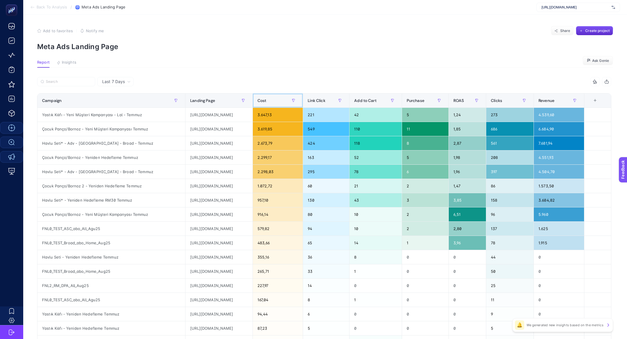
click at [298, 102] on div "Cost" at bounding box center [277, 100] width 41 height 9
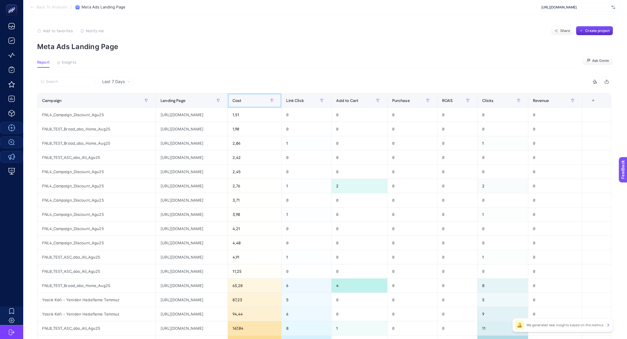
click at [281, 102] on th "Cost" at bounding box center [254, 100] width 54 height 14
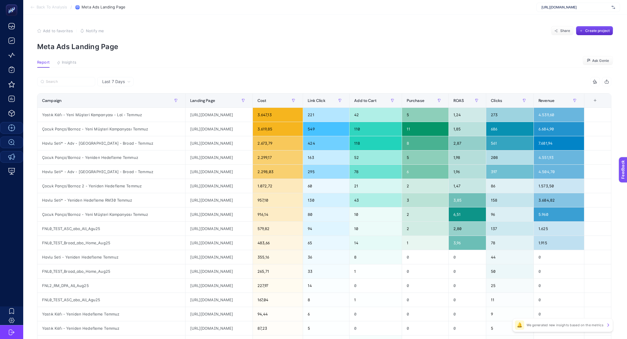
click at [52, 9] on span "Back To Analysis" at bounding box center [52, 7] width 30 height 5
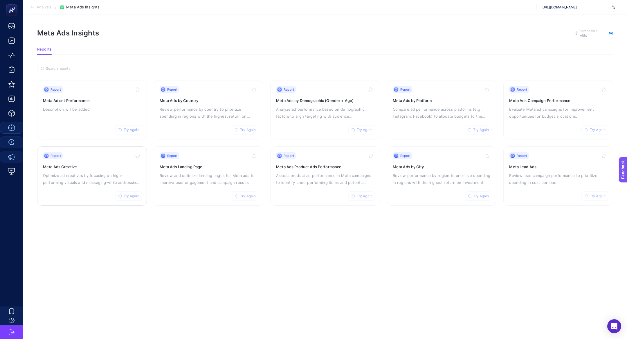
click at [107, 182] on p "Optimize ad creatives by focusing on high-performing visuals and messaging whil…" at bounding box center [92, 179] width 98 height 14
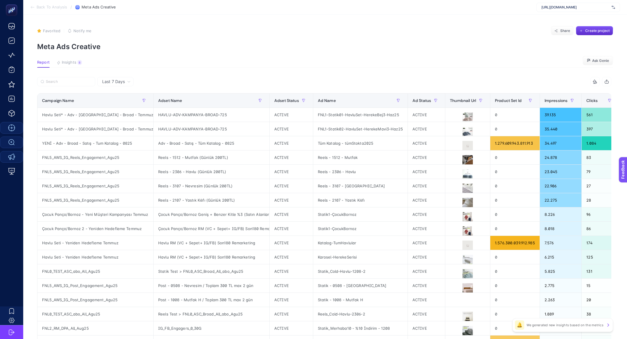
click at [59, 54] on article "Favorited true Notify me Share Create project Meta Ads Creative Report Insights…" at bounding box center [324, 241] width 603 height 453
click at [68, 59] on article "Favorited true Notify me Share Create project Meta Ads Creative Report Insights…" at bounding box center [324, 241] width 603 height 453
click at [70, 62] on span "Insights" at bounding box center [69, 62] width 15 height 5
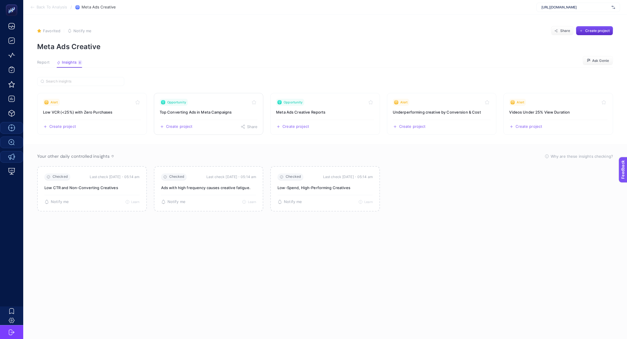
click at [201, 115] on link "Opportunity Top Converting Ads in Meta Campaigns Create project Share" at bounding box center [209, 114] width 110 height 42
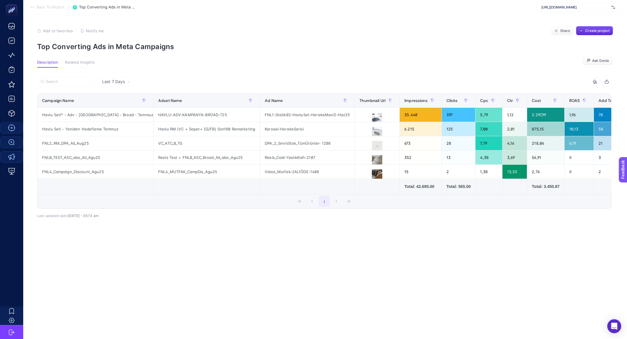
click at [47, 7] on span "Back To Report" at bounding box center [51, 7] width 28 height 5
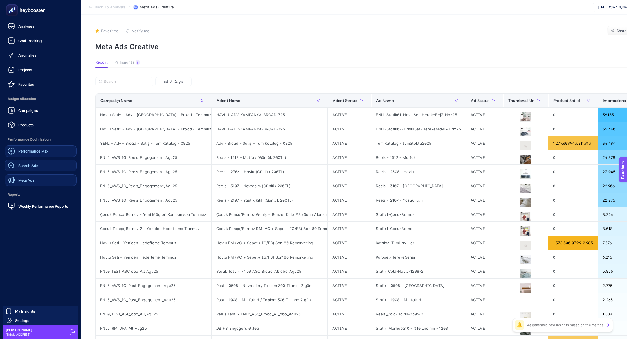
click at [36, 182] on link "Meta Ads" at bounding box center [41, 180] width 72 height 12
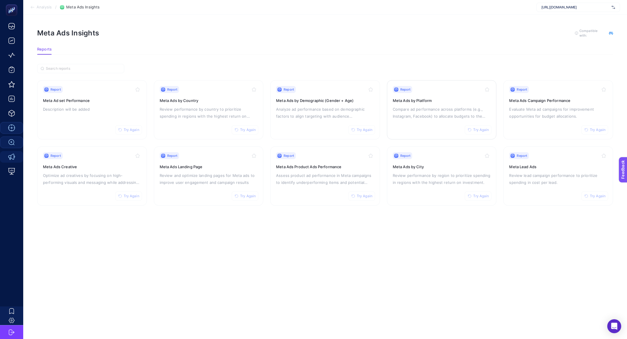
click at [416, 129] on div "Report Try Again Meta Ads by Platform Compare ad performance across platforms (…" at bounding box center [442, 110] width 98 height 48
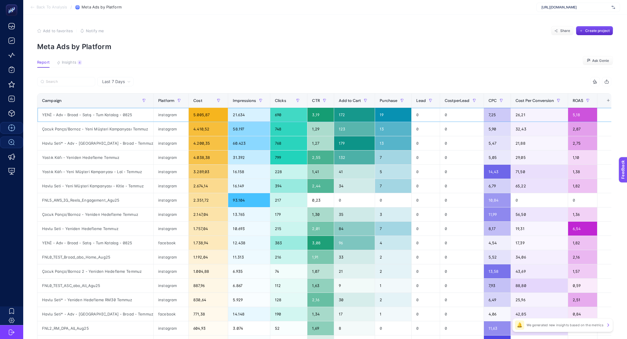
click at [102, 116] on div "YENİ - Adv - Broad - Satış - Tum Katalog - 0825" at bounding box center [95, 115] width 116 height 14
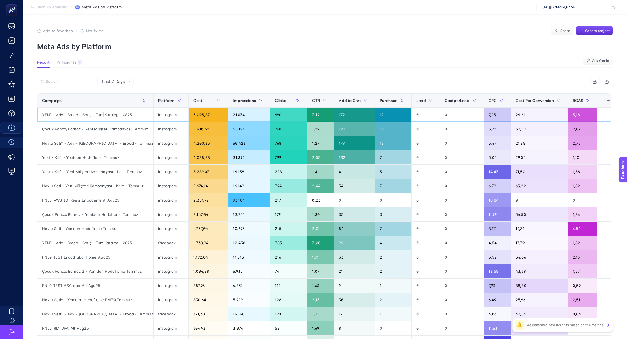
click at [102, 116] on div "YENİ - Adv - Broad - Satış - Tum Katalog - 0825" at bounding box center [95, 115] width 116 height 14
copy tr "YENİ - Adv - Broad - Satış - Tum Katalog - 0825"
click at [75, 85] on label at bounding box center [66, 81] width 58 height 9
click at [75, 84] on input "Search" at bounding box center [69, 81] width 46 height 4
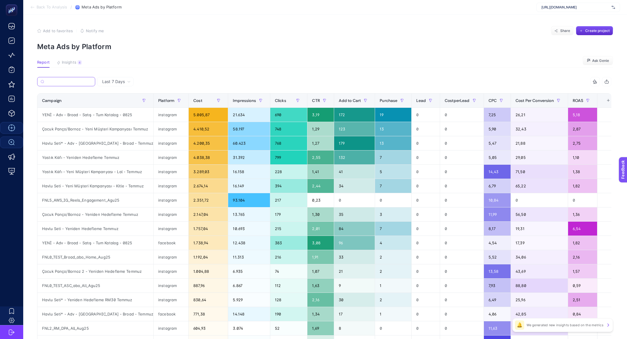
paste input "YENİ - Adv - Broad - Satış - Tum Katalog - 0825"
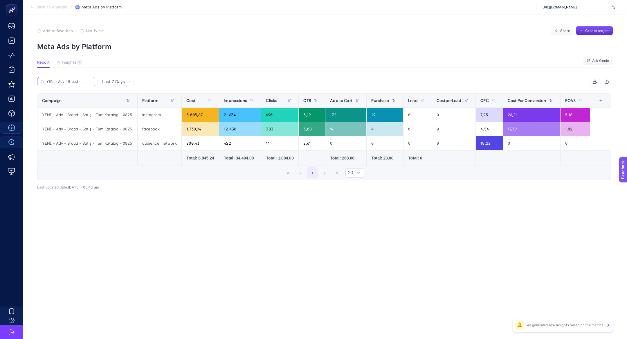
scroll to position [0, 41]
type input "YENİ - Adv - Broad - Satış - Tum Katalog - 0825"
click at [90, 82] on icon at bounding box center [89, 81] width 3 height 3
click at [86, 82] on input "YENİ - Adv - Broad - Satış - Tum Katalog - 0825" at bounding box center [65, 81] width 39 height 4
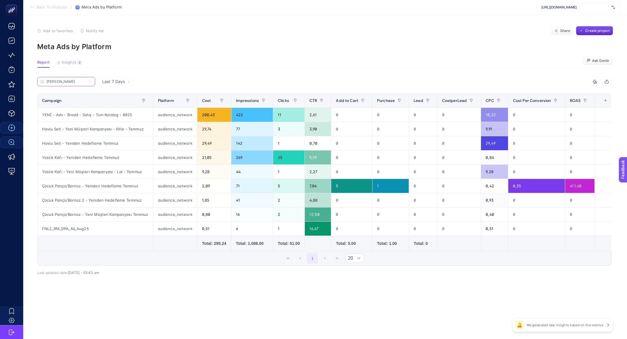
type input "[PERSON_NAME]"
click at [91, 83] on icon at bounding box center [89, 81] width 3 height 3
click at [86, 83] on input "[PERSON_NAME]" at bounding box center [65, 81] width 39 height 4
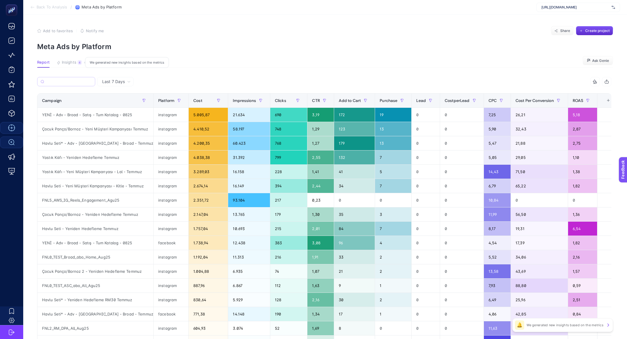
click at [74, 67] on button "Insights 4 We generated new insights based on the metrics" at bounding box center [69, 64] width 25 height 8
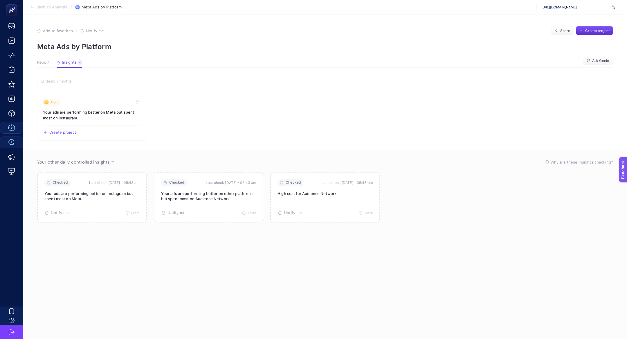
click at [46, 62] on span "Report" at bounding box center [43, 62] width 12 height 5
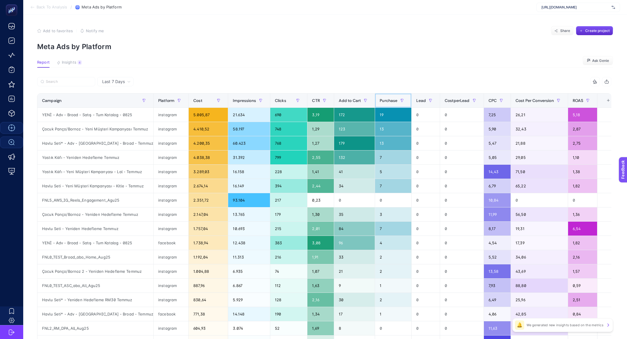
click at [383, 100] on span "Purchase" at bounding box center [388, 100] width 18 height 5
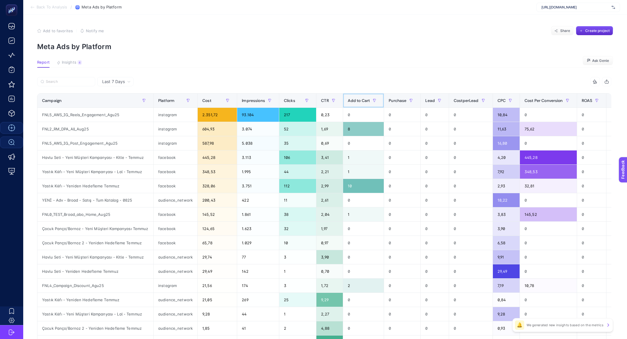
click at [383, 100] on span at bounding box center [382, 100] width 2 height 14
click at [406, 103] on div "Purchase" at bounding box center [401, 100] width 27 height 9
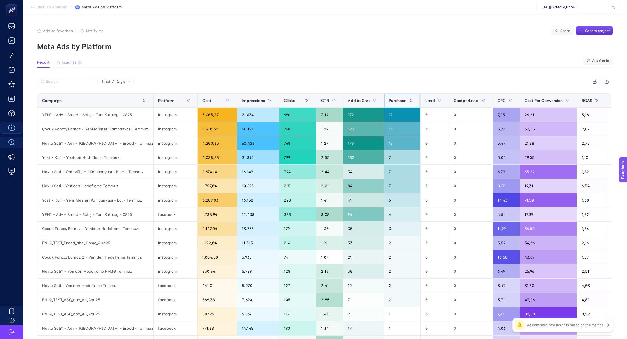
scroll to position [6, 0]
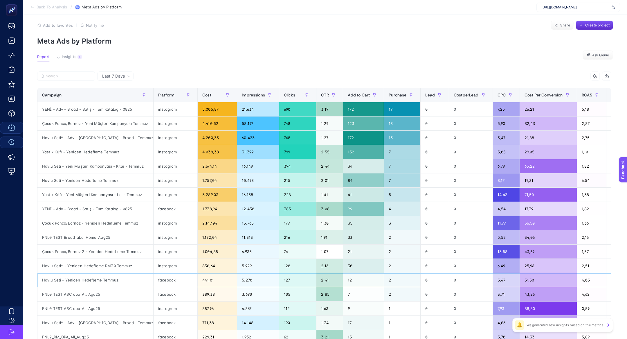
click at [87, 281] on div "Havlu Seti - Yeniden Hedefleme Temmuz" at bounding box center [95, 280] width 116 height 14
click at [87, 278] on div "Havlu Seti - Yeniden Hedefleme Temmuz" at bounding box center [95, 280] width 116 height 14
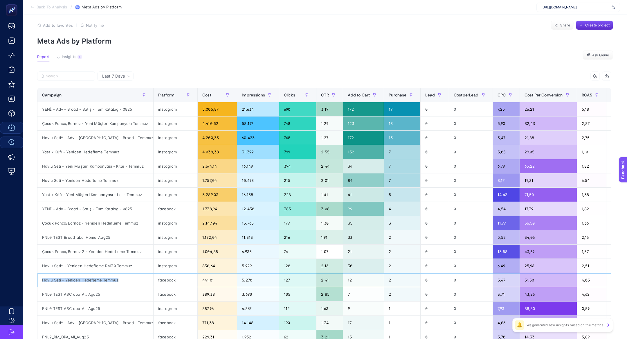
copy tr "Havlu Seti - Yeniden Hedefleme Temmuz"
click at [68, 77] on input "Search" at bounding box center [69, 76] width 46 height 4
paste input "Havlu Seti - Yeniden Hedefleme Temmuz"
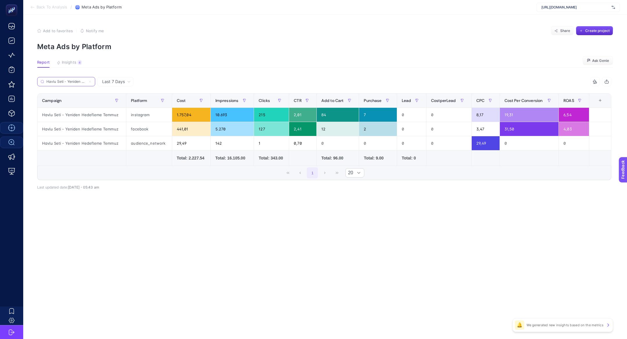
scroll to position [0, 29]
type input "Havlu Seti - Yeniden Hedefleme Temmuz"
click at [75, 65] on button "Insights 4 We generated new insights based on the metrics" at bounding box center [69, 64] width 25 height 8
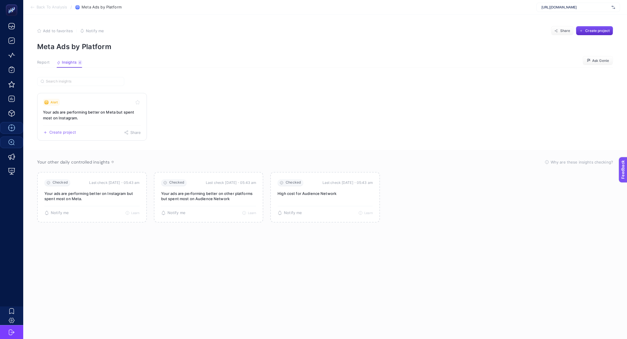
click at [95, 126] on div "Create project Share" at bounding box center [92, 129] width 98 height 9
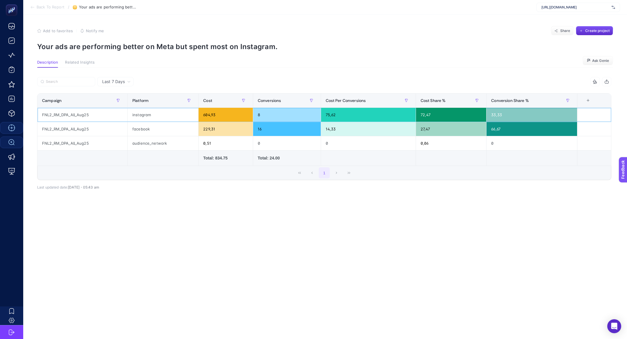
click at [69, 113] on div "FNL2_RM_DPA_All_Aug25" at bounding box center [82, 115] width 90 height 14
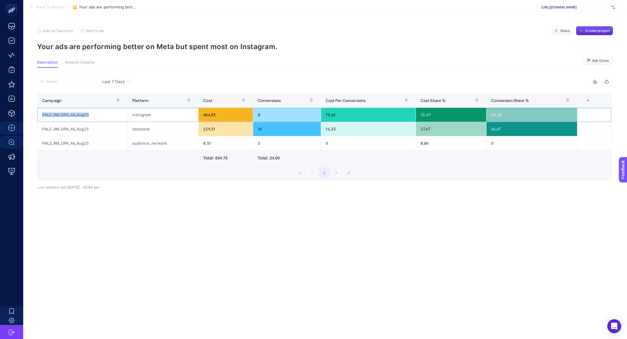
copy tr "FNL2_RM_DPA_All_Aug25"
click at [35, 9] on li "Back To Report" at bounding box center [47, 7] width 34 height 5
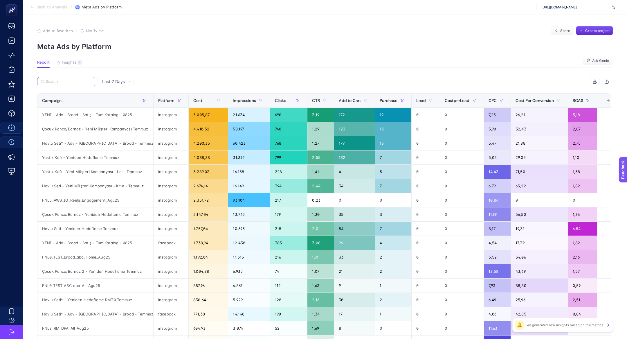
click at [55, 81] on input "Search" at bounding box center [69, 81] width 46 height 4
paste input "FNL2_RM_DPA_All_Aug25"
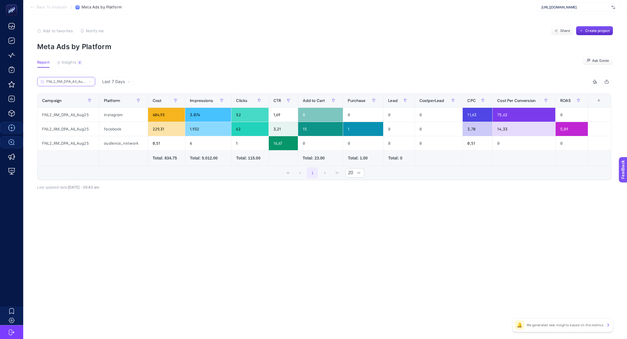
scroll to position [0, 3]
type input "FNL2_RM_DPA_All_Aug25"
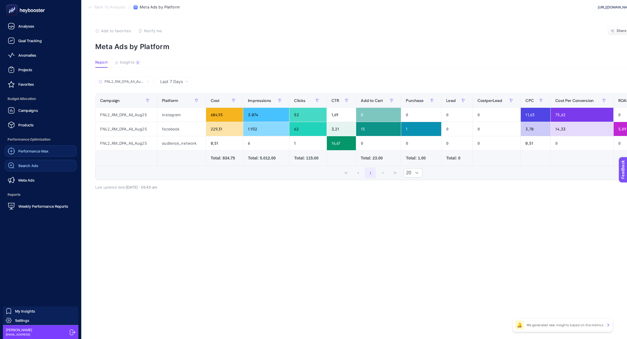
click at [32, 177] on div "Meta Ads" at bounding box center [21, 179] width 27 height 7
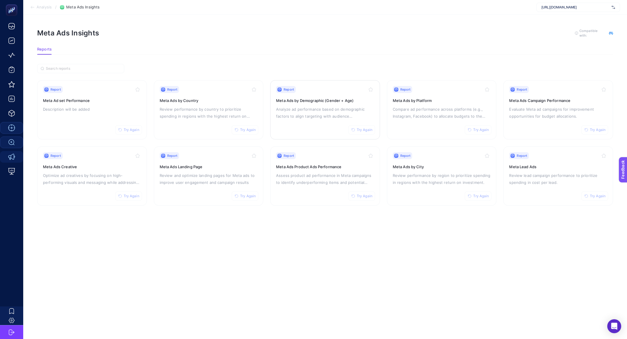
click at [289, 113] on p "Analyze ad performance based on demographic factors to align targeting with aud…" at bounding box center [325, 113] width 98 height 14
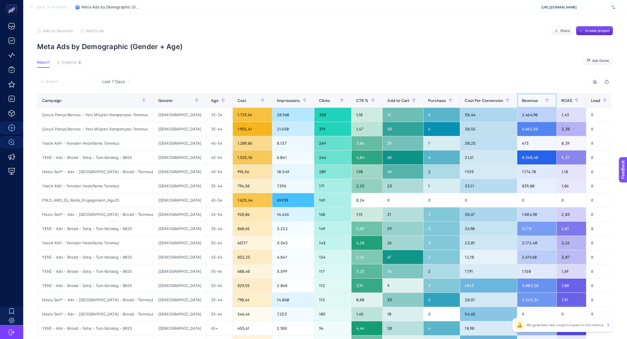
click at [522, 103] on div "Revenue" at bounding box center [537, 100] width 30 height 9
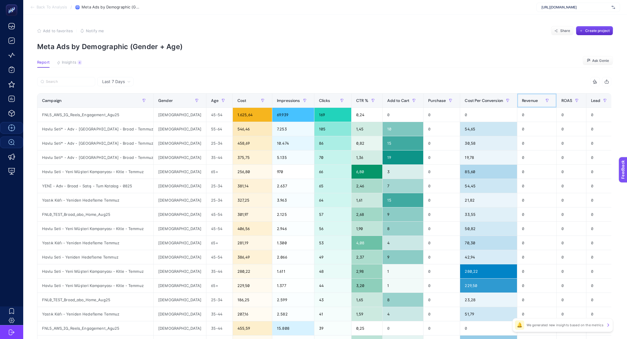
click at [522, 103] on div "Revenue" at bounding box center [537, 100] width 30 height 9
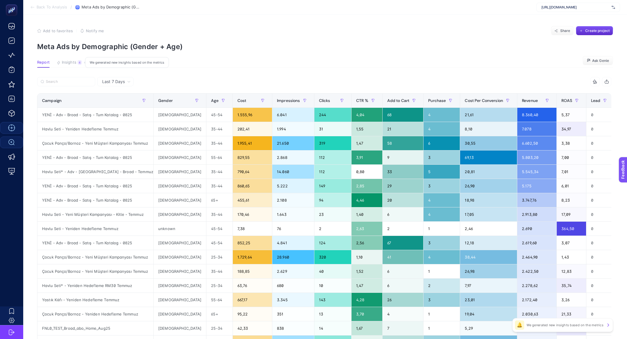
click at [73, 64] on span "Insights" at bounding box center [69, 62] width 15 height 5
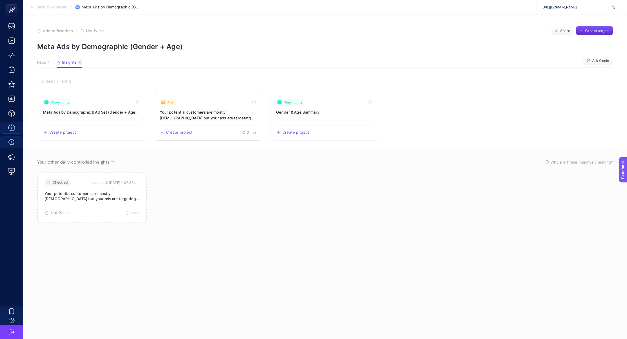
click at [210, 113] on h3 "Your potential customers are mostly [DEMOGRAPHIC_DATA] but your ads are targeti…" at bounding box center [209, 115] width 98 height 12
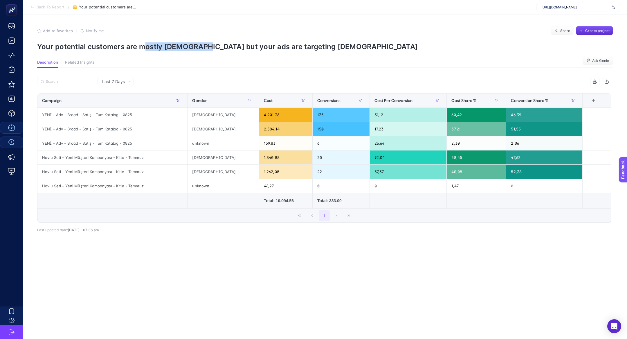
drag, startPoint x: 142, startPoint y: 46, endPoint x: 200, endPoint y: 46, distance: 58.3
click at [200, 46] on p "Your potential customers are mostly [DEMOGRAPHIC_DATA] but your ads are targeti…" at bounding box center [325, 46] width 576 height 8
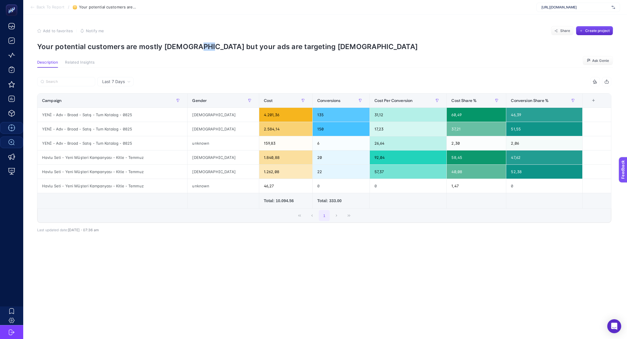
click at [200, 46] on p "Your potential customers are mostly [DEMOGRAPHIC_DATA] but your ads are targeti…" at bounding box center [325, 46] width 576 height 8
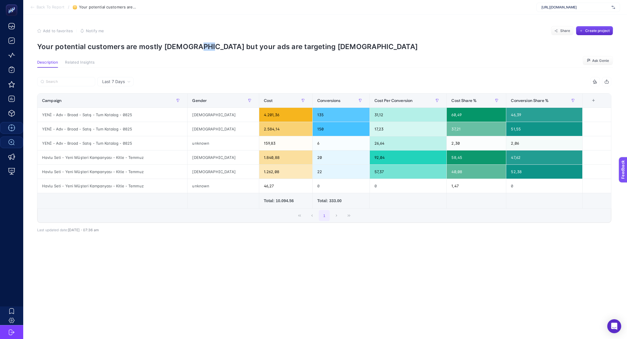
click at [200, 46] on p "Your potential customers are mostly [DEMOGRAPHIC_DATA] but your ads are targeti…" at bounding box center [325, 46] width 576 height 8
click at [44, 9] on span "Back To Report" at bounding box center [51, 7] width 28 height 5
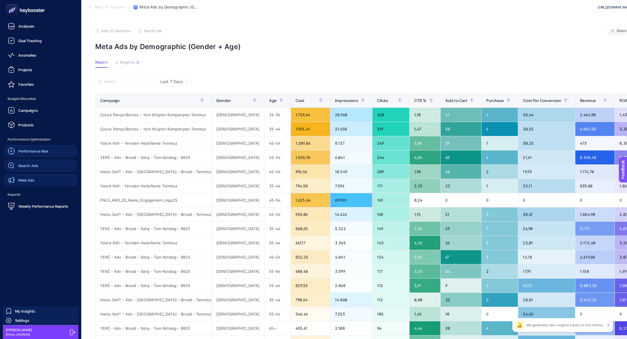
click at [34, 177] on link "Meta Ads" at bounding box center [41, 180] width 72 height 12
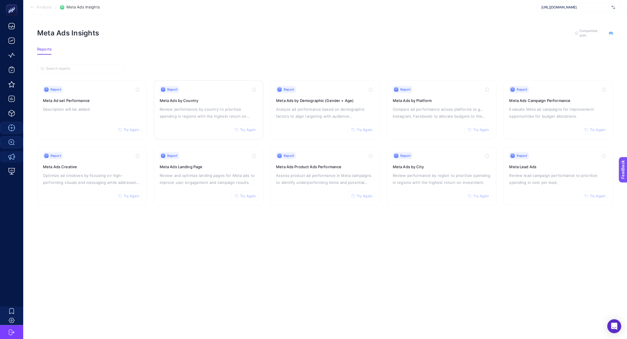
click at [215, 103] on div "Report Try Again Meta Ads by Country Review performance by country to prioritiz…" at bounding box center [209, 110] width 98 height 48
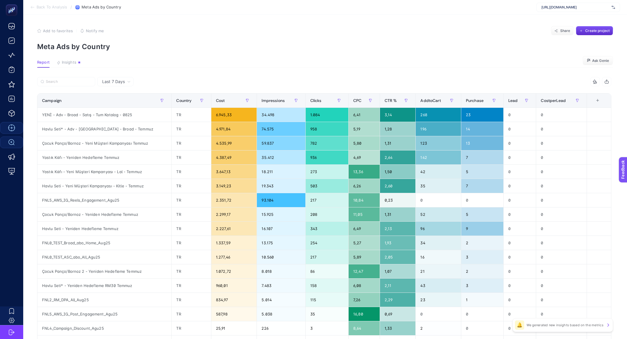
click at [44, 10] on section "Back To Analysis / Meta Ads by Country [URL][DOMAIN_NAME]" at bounding box center [324, 7] width 603 height 15
click at [44, 8] on span "Back To Analysis" at bounding box center [52, 7] width 30 height 5
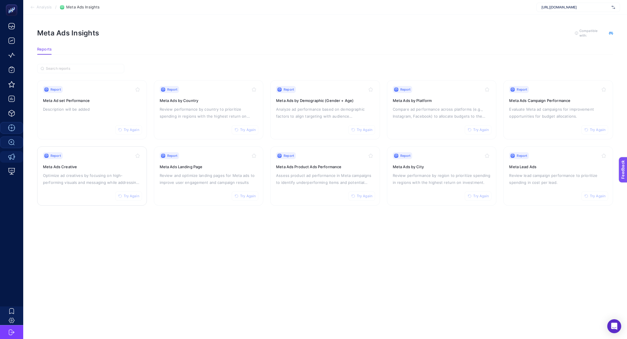
click at [76, 176] on p "Optimize ad creatives by focusing on high-performing visuals and messaging whil…" at bounding box center [92, 179] width 98 height 14
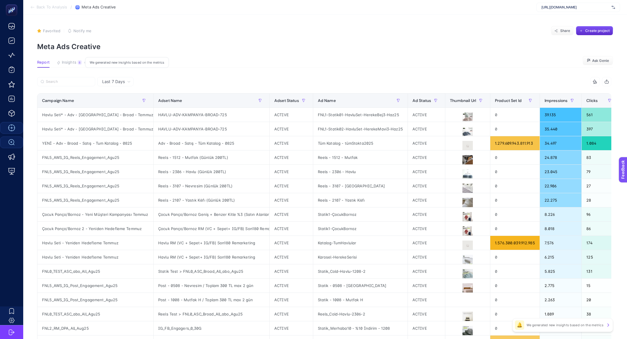
click at [78, 60] on div "8" at bounding box center [79, 62] width 4 height 5
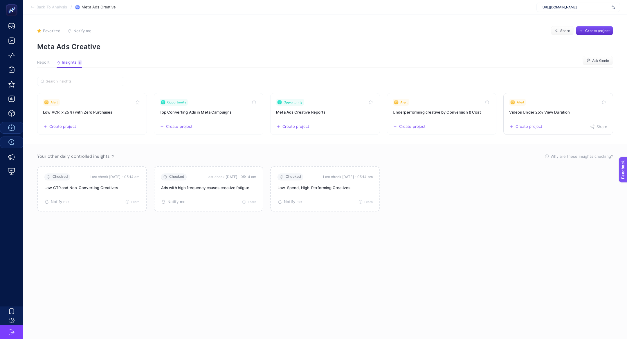
click at [545, 100] on div "Alert" at bounding box center [558, 102] width 98 height 7
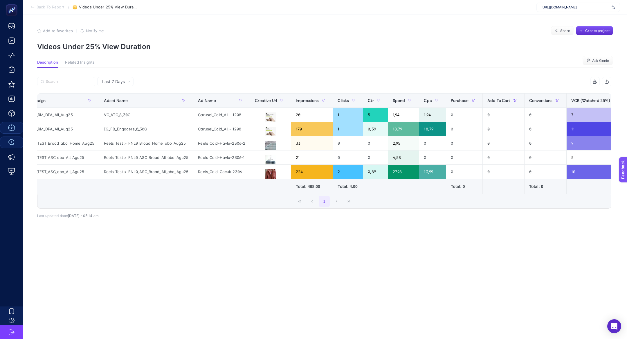
scroll to position [0, 48]
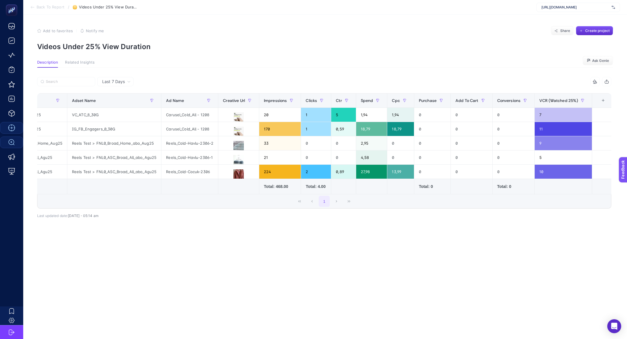
click at [33, 6] on icon at bounding box center [32, 7] width 5 height 5
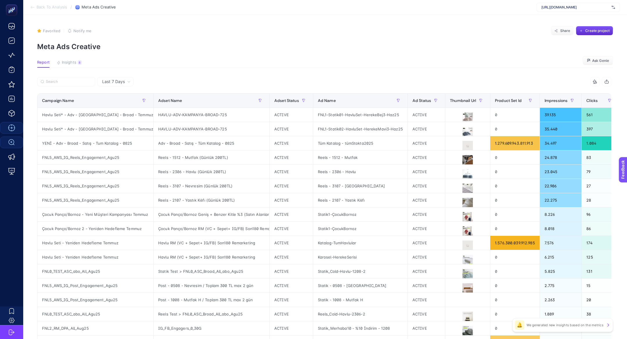
click at [40, 6] on span "Back To Analysis" at bounding box center [52, 7] width 30 height 5
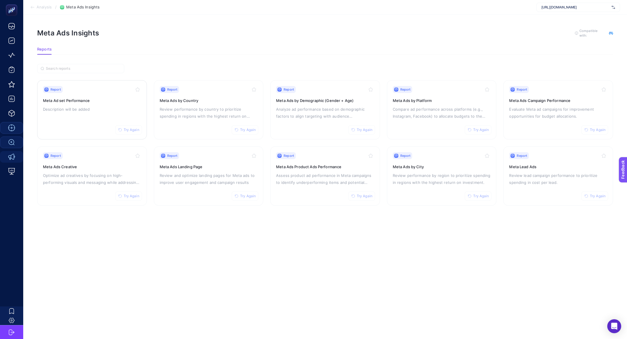
click at [73, 115] on div "Report Try Again Meta Ad set Performance Description will be added" at bounding box center [92, 110] width 98 height 48
click at [573, 97] on h3 "Meta Ads Campaign Performance" at bounding box center [558, 100] width 98 height 6
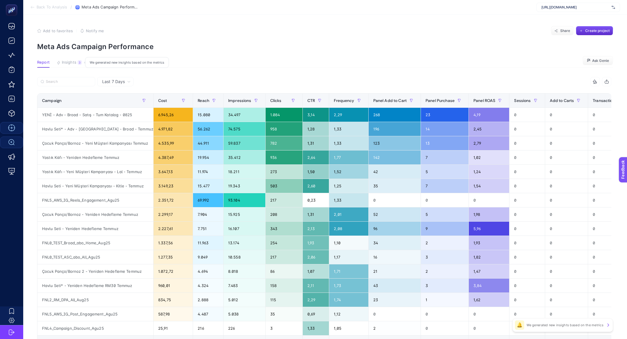
click at [73, 61] on span "Insights" at bounding box center [69, 62] width 15 height 5
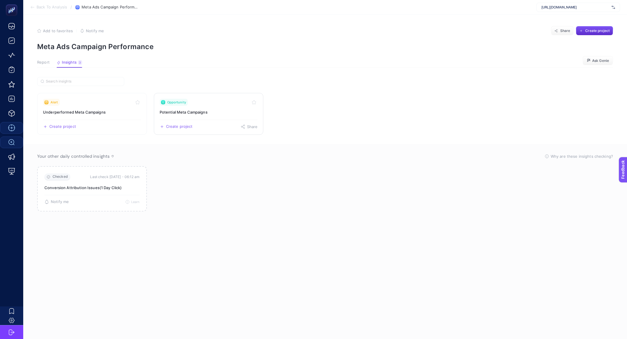
click at [201, 111] on h3 "Potential Meta Campaigns" at bounding box center [209, 112] width 98 height 6
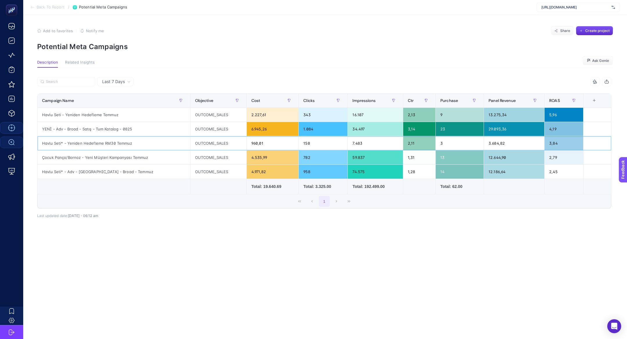
click at [507, 146] on div "3.684,82" at bounding box center [514, 143] width 60 height 14
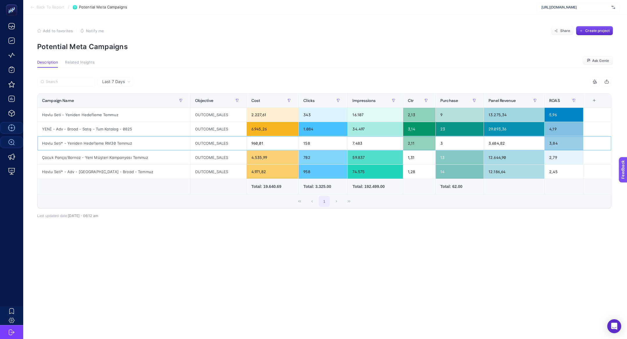
click at [507, 146] on div "3.684,82" at bounding box center [514, 143] width 60 height 14
click at [41, 5] on span "Back To Report" at bounding box center [51, 7] width 28 height 5
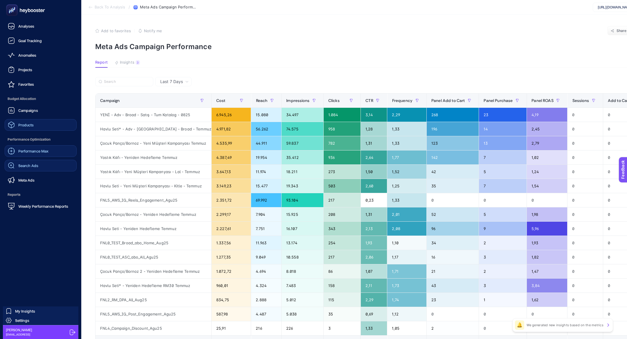
click at [39, 126] on link "Products" at bounding box center [41, 125] width 72 height 12
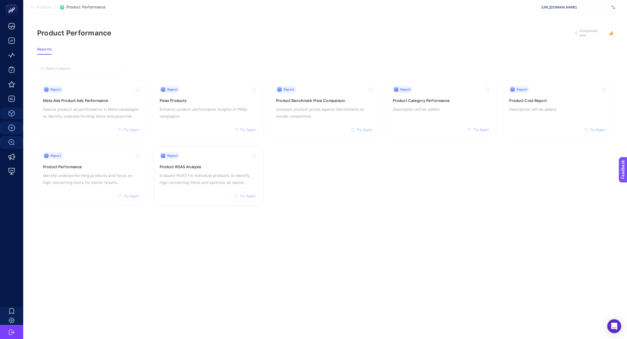
click at [213, 175] on p "Evaluate ROAS for individual products to identify high-converting items and opt…" at bounding box center [209, 179] width 98 height 14
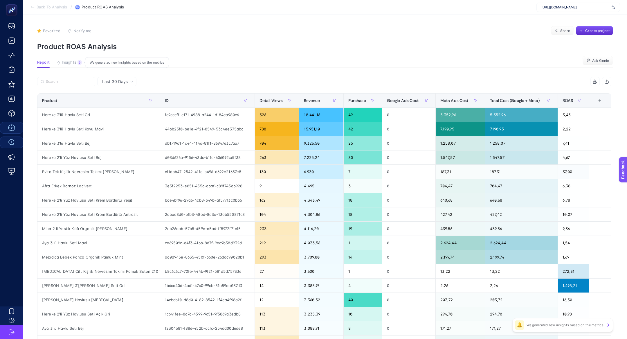
click at [65, 62] on span "Insights" at bounding box center [69, 62] width 15 height 5
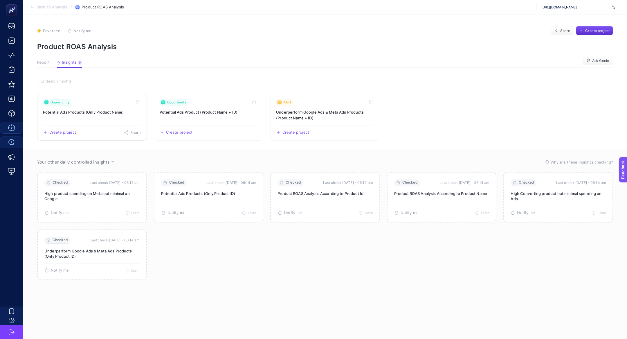
click at [95, 108] on link "Opportunity Potential Ads Products (Only Product Name) Create project Share" at bounding box center [92, 117] width 110 height 48
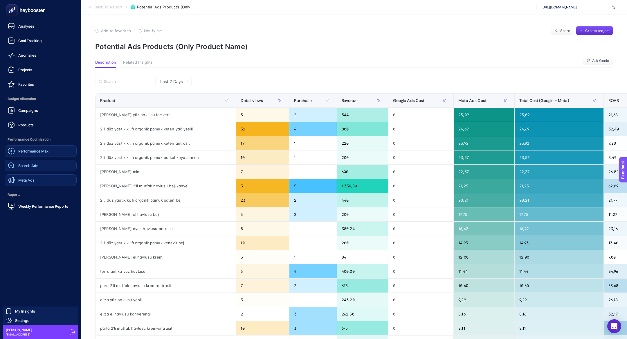
click at [29, 180] on span "Meta Ads" at bounding box center [26, 180] width 16 height 5
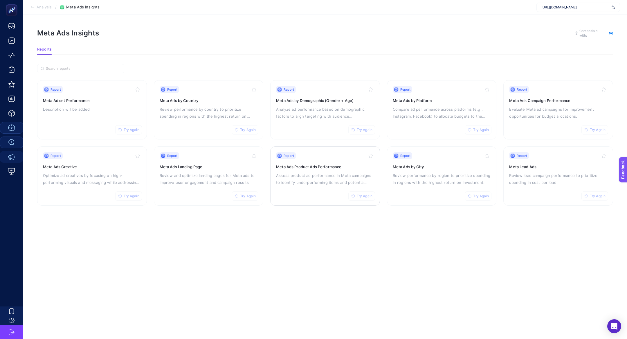
click at [340, 167] on h3 "Meta Ads Product Ads Performance" at bounding box center [325, 167] width 98 height 6
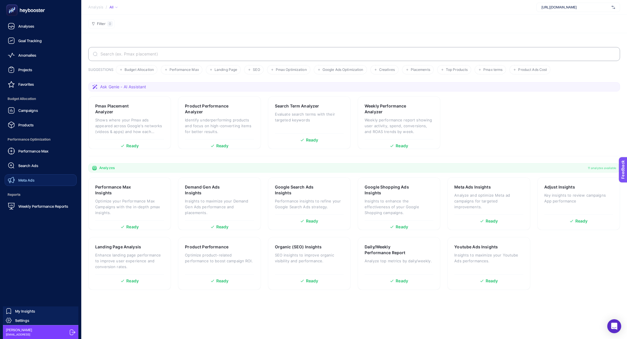
click at [44, 178] on link "Meta Ads" at bounding box center [41, 180] width 72 height 12
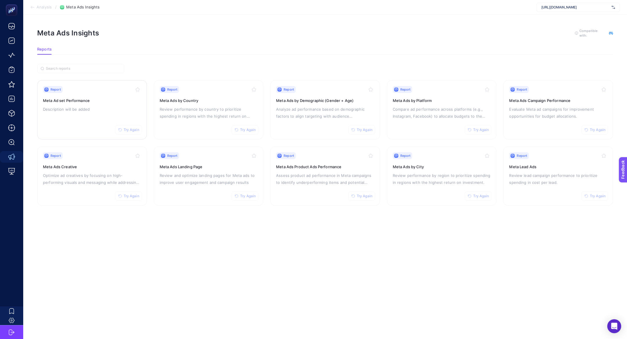
click at [79, 122] on div "Report Try Again Meta Ad set Performance Description will be added" at bounding box center [92, 110] width 98 height 48
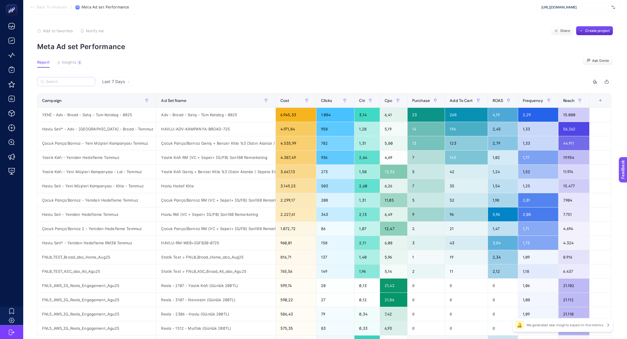
click at [76, 84] on label at bounding box center [66, 81] width 58 height 9
click at [76, 84] on input "Search" at bounding box center [69, 81] width 46 height 4
paste input "YENİ - Adv - Broad - Satış - Tum Katalog - 0825"
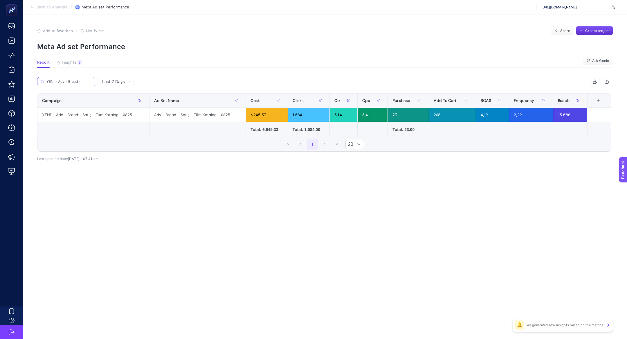
scroll to position [0, 41]
type input "YENİ - Adv - Broad - Satış - Tum Katalog - 0825"
click at [89, 81] on icon at bounding box center [89, 81] width 3 height 3
click at [86, 81] on input "YENİ - Adv - Broad - Satış - Tum Katalog - 0825" at bounding box center [65, 81] width 39 height 4
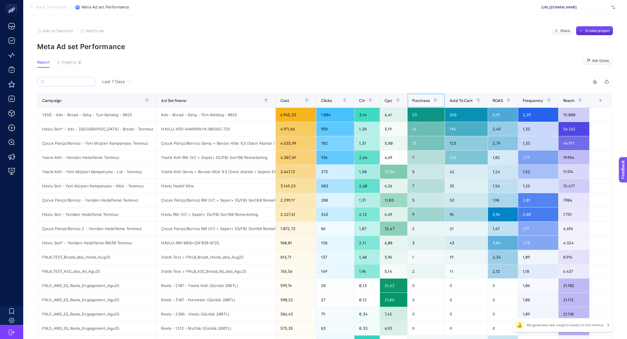
click at [428, 99] on span "Purchase" at bounding box center [421, 100] width 18 height 5
click at [428, 99] on div "Purchase" at bounding box center [426, 100] width 28 height 9
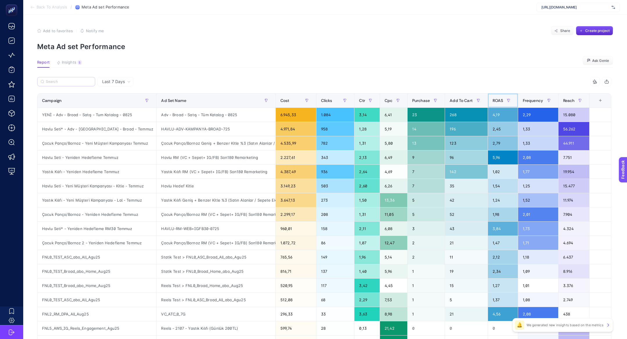
click at [495, 102] on span "ROAS" at bounding box center [497, 100] width 11 height 5
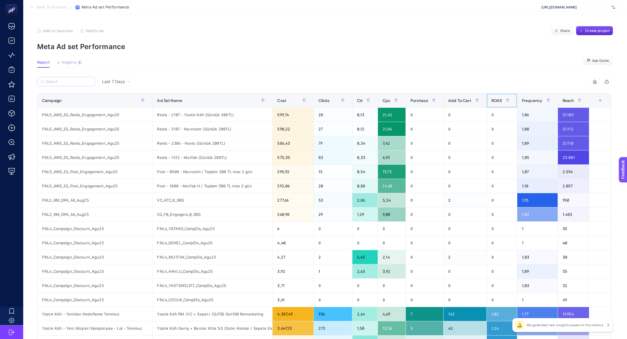
click at [495, 102] on span "ROAS" at bounding box center [496, 100] width 11 height 5
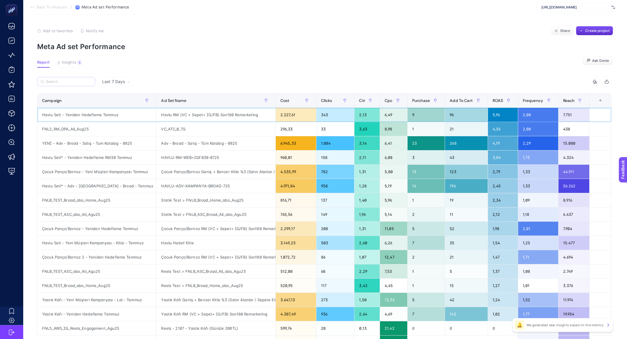
click at [84, 109] on div "Havlu Seti - Yeniden Hedefleme Temmuz" at bounding box center [96, 115] width 119 height 14
click at [85, 112] on div "Havlu Seti - Yeniden Hedefleme Temmuz" at bounding box center [96, 115] width 119 height 14
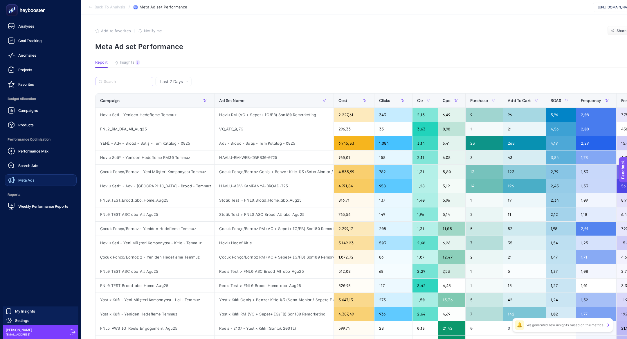
click at [32, 177] on div "Meta Ads" at bounding box center [21, 179] width 27 height 7
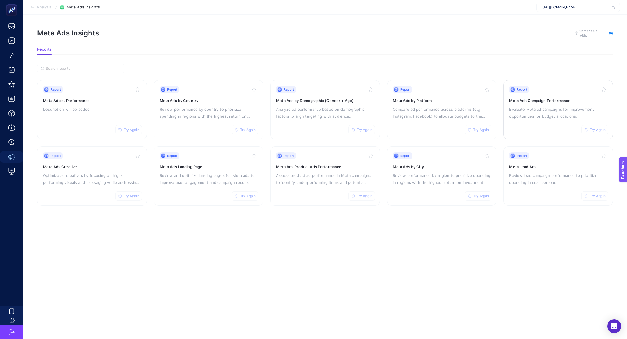
click at [573, 106] on p "Evaluate Meta ad campaigns for improvement opportunities for budget allocations." at bounding box center [558, 113] width 98 height 14
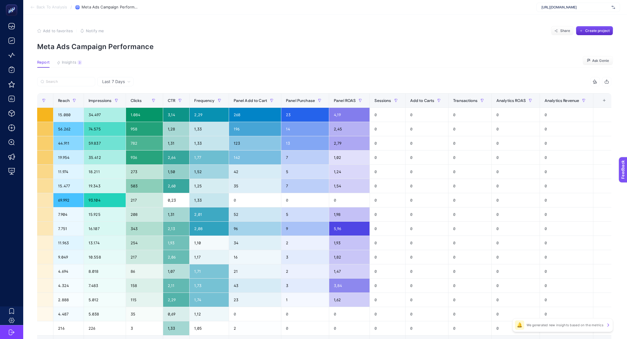
scroll to position [0, 142]
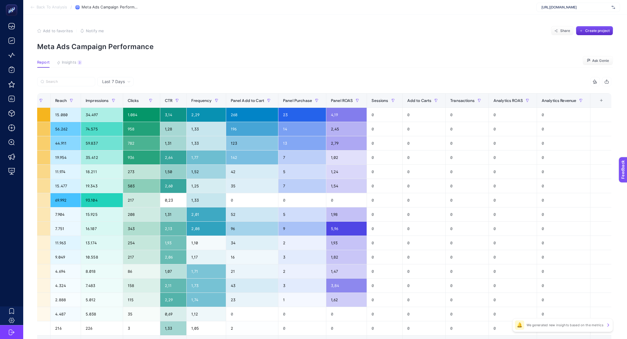
click at [599, 102] on div "+" at bounding box center [601, 100] width 11 height 5
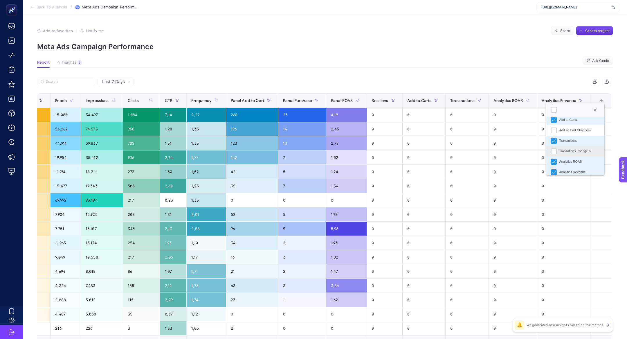
scroll to position [238, 0]
click at [504, 66] on section "Report Insights 3 We generated new insights based on the metrics Ask Genie" at bounding box center [325, 64] width 576 height 8
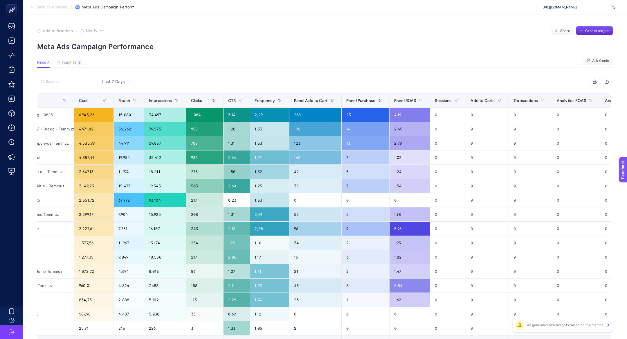
scroll to position [0, 0]
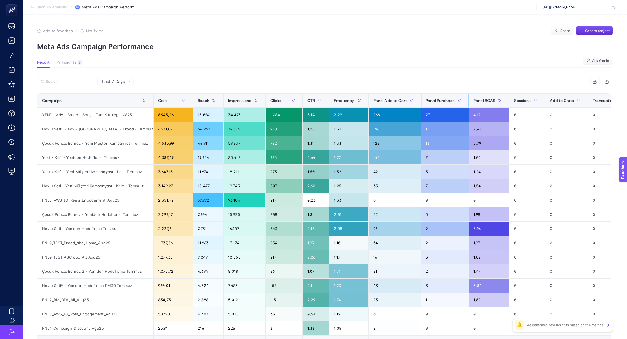
click at [439, 100] on span "Panel Purchase" at bounding box center [439, 100] width 29 height 5
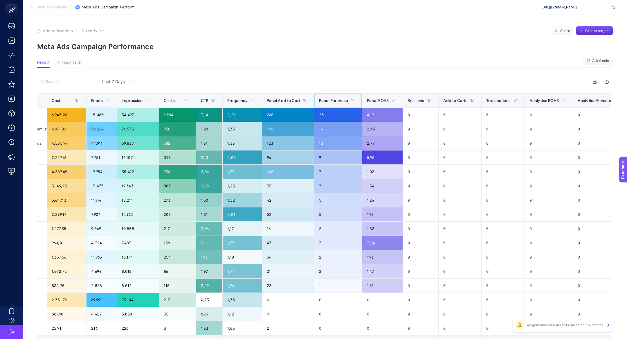
scroll to position [0, 142]
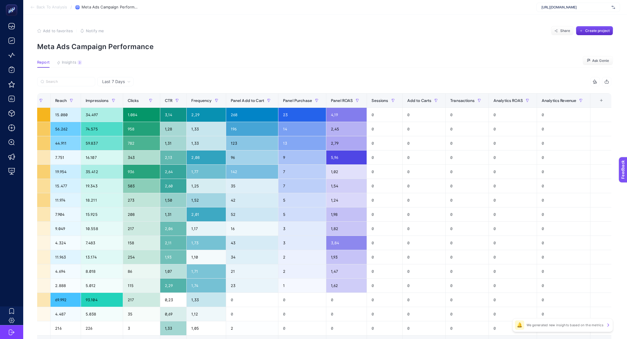
click at [604, 103] on th "15 items selected +" at bounding box center [600, 100] width 21 height 14
click at [602, 100] on div "+" at bounding box center [601, 100] width 11 height 5
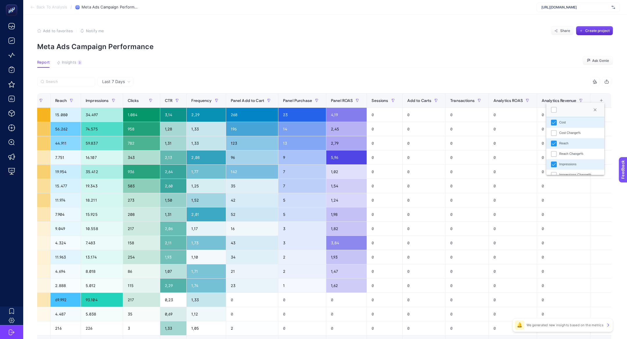
scroll to position [0, 0]
click at [499, 46] on p "Meta Ads Campaign Performance" at bounding box center [325, 46] width 576 height 8
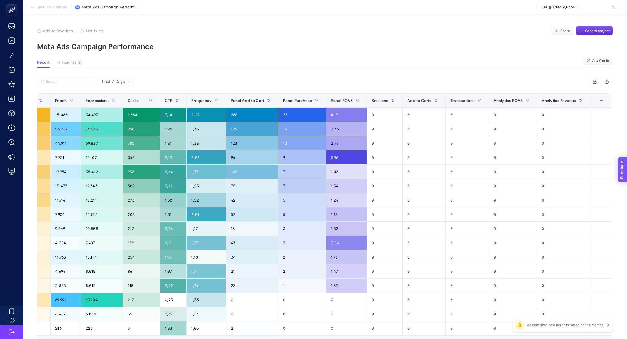
click at [626, 185] on span "Feedback" at bounding box center [630, 186] width 19 height 5
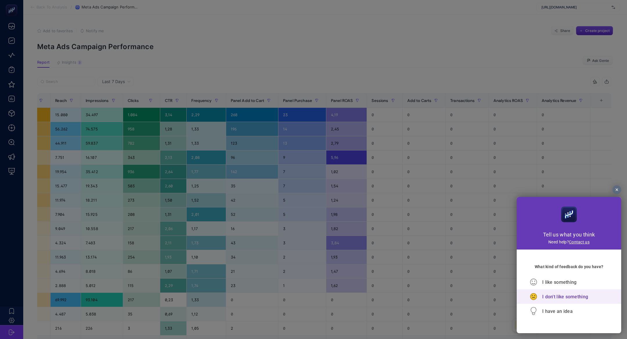
click at [560, 297] on span "I don't like something" at bounding box center [565, 297] width 46 height 6
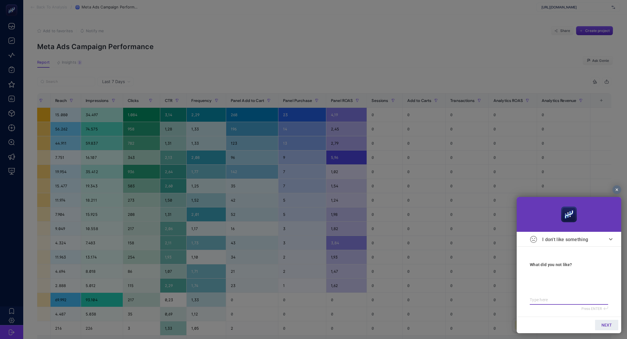
type textarea "c"
type textarea "co"
type textarea "con"
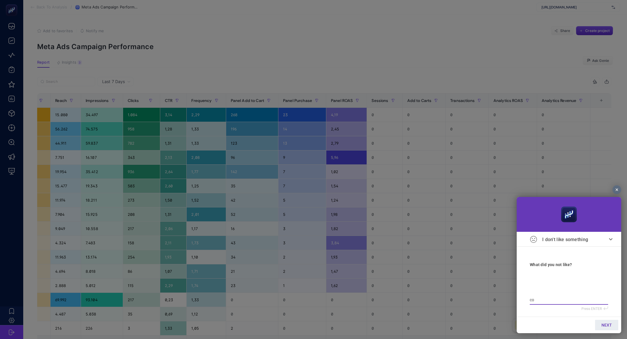
type textarea "con"
type textarea "conv"
type textarea "conve"
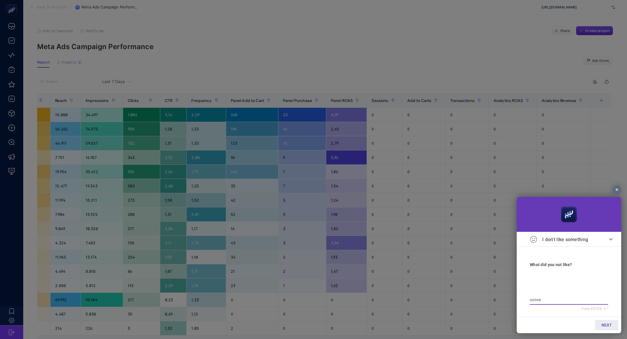
type textarea "conver"
type textarea "convers"
type textarea "conversi"
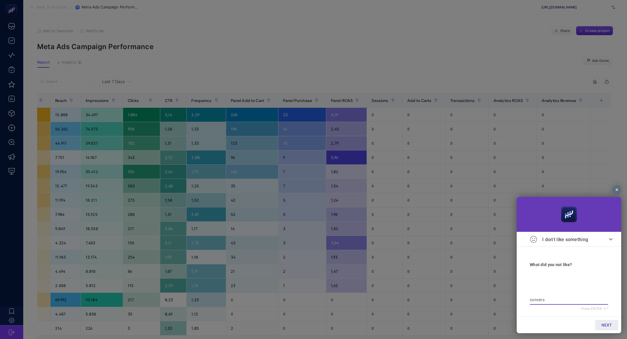
type textarea "conversi"
type textarea "conversio"
type textarea "conversion"
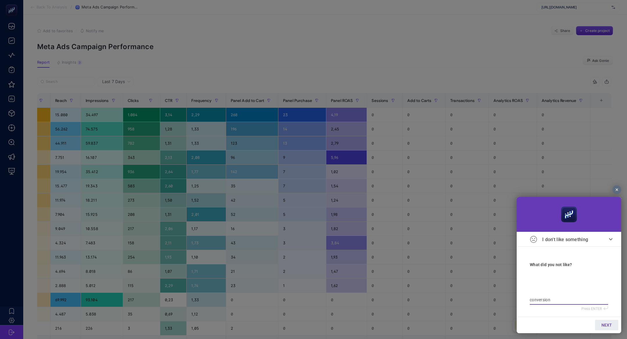
type textarea "conversion"
type textarea "conversion v"
type textarea "conversion va"
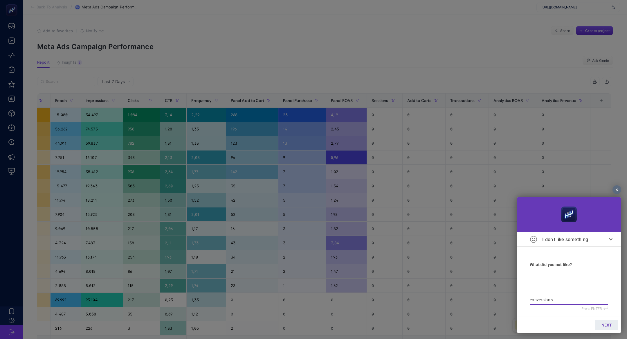
type textarea "conversion va"
type textarea "conversion val"
type textarea "conversion valu"
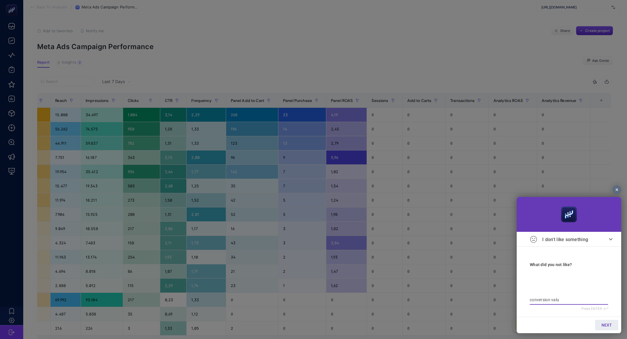
type textarea "conversion value"
type textarea "conversion value y"
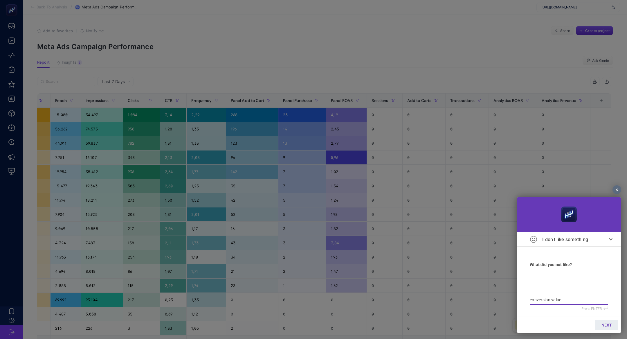
type textarea "conversion value y"
type textarea "conversion value yo"
type textarea "conversion value yok"
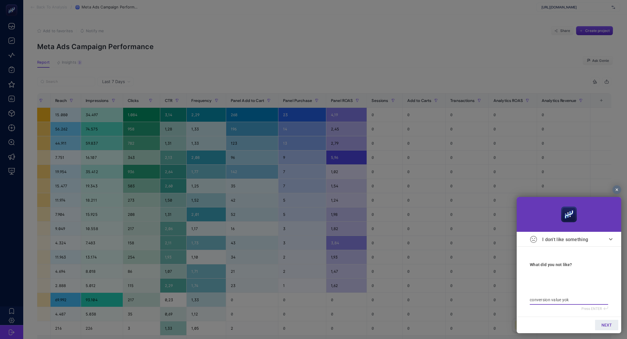
type textarea "conversion value yok"
click at [612, 325] on link "NEXT" at bounding box center [606, 324] width 23 height 10
type input "b"
type input "bi"
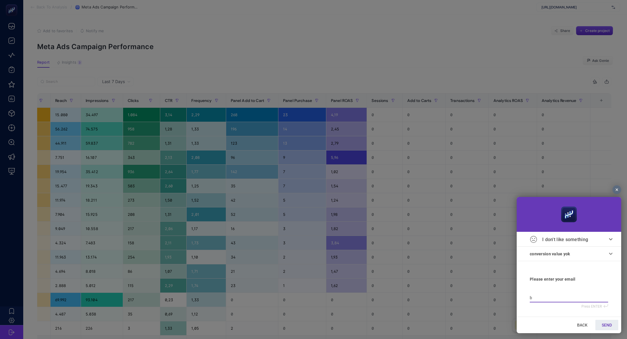
type input "bi"
type input "bil"
type input "bilg"
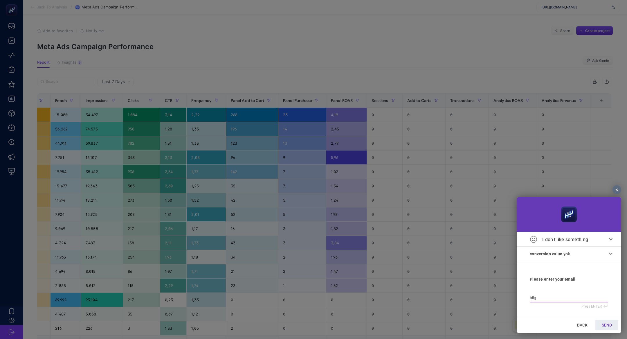
type input "bilge"
click at [554, 256] on div "conversion value yok" at bounding box center [561, 253] width 64 height 15
type textarea "conversion value yo"
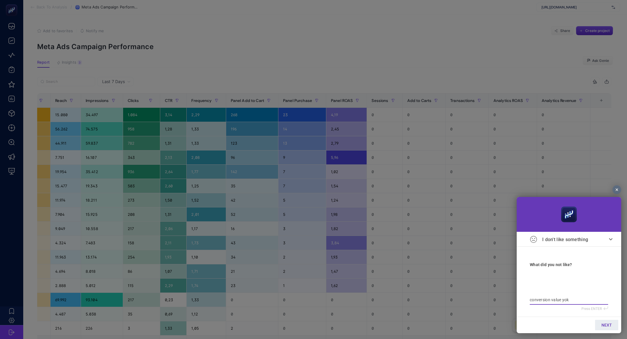
type textarea "conversion value yo"
type textarea "conversion value y"
type textarea "conversion value"
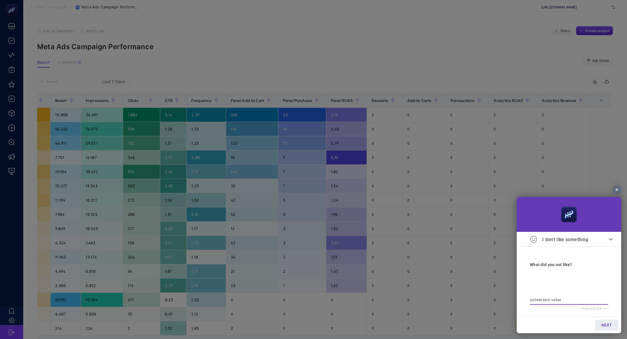
type textarea "conversion value g"
type textarea "conversion value gl"
type textarea "conversion value g"
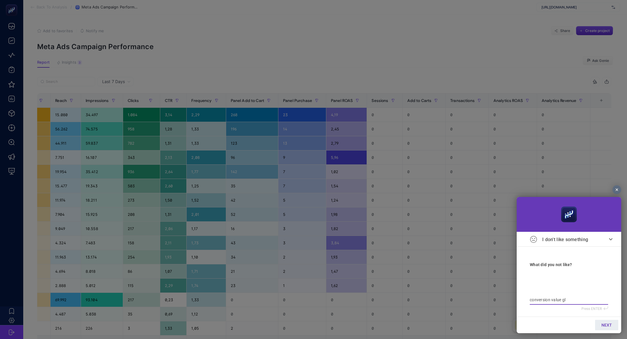
type textarea "conversion value g"
type textarea "conversion value ge"
type textarea "conversion value gel"
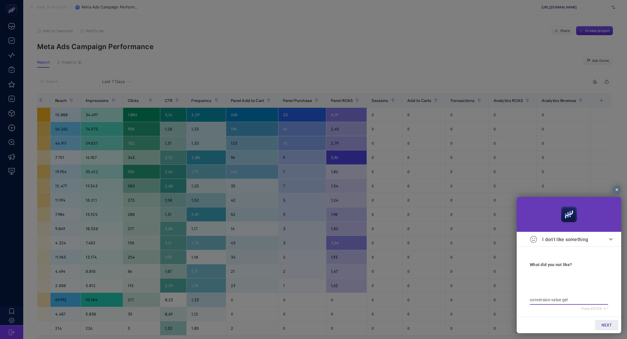
type textarea "conversion value gelm"
type textarea "conversion value gelme"
type textarea "conversion value gelmee"
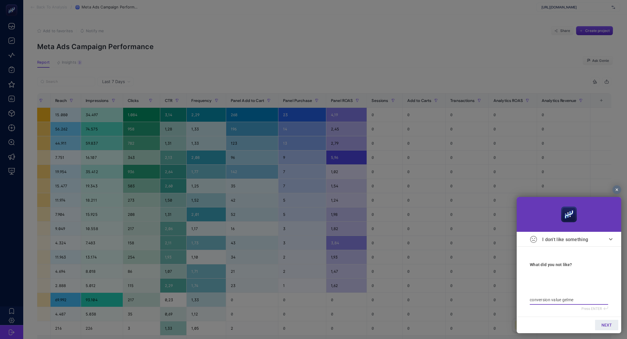
type textarea "conversion value gelmee"
type textarea "conversion value gelmeem"
type textarea "conversion value gelmee"
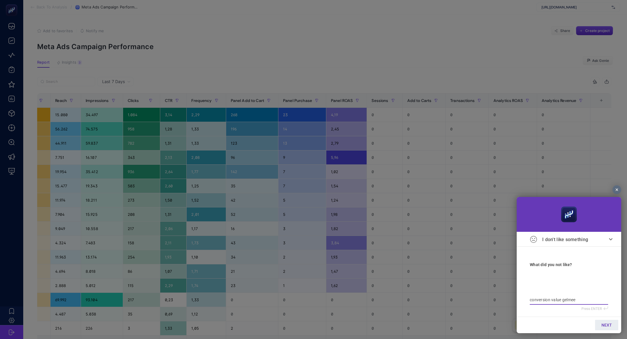
type textarea "conversion value gelme"
type textarea "conversion value gelmem"
type textarea "conversion value gelmemi"
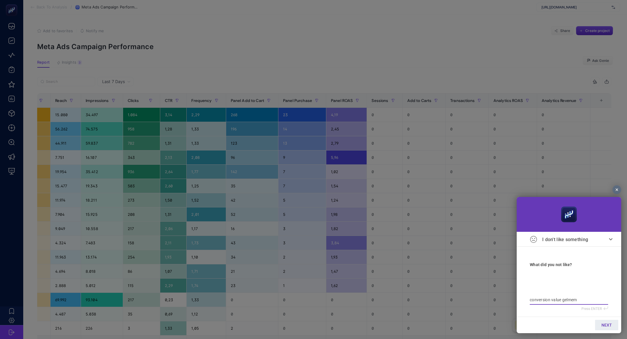
type textarea "conversion value gelmemi"
type textarea "conversion value gelmemiş"
click at [611, 328] on link "NEXT" at bounding box center [606, 324] width 23 height 10
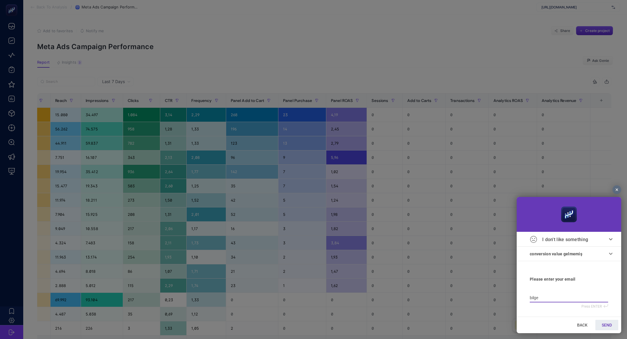
type input "bilge@"
type input "bilge@h"
type input "bilge@he"
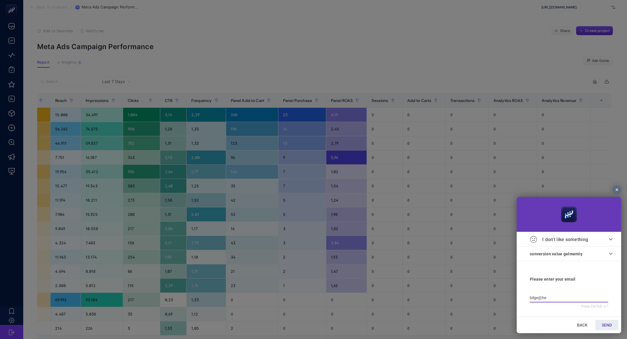
type input "bilge@he"
type input "bilge@hey"
type input "bilge@heyb"
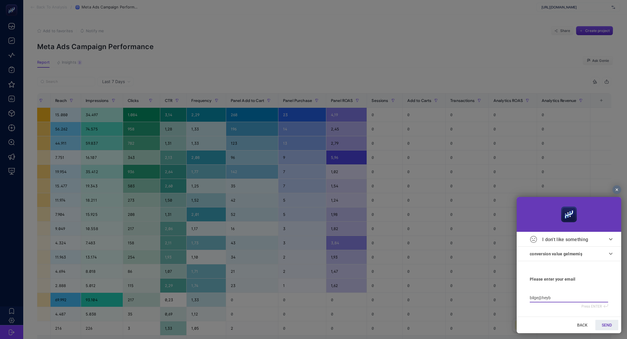
type input "bilge@heybo"
type input "bilge@heyboo"
type input "bilge@heyboos"
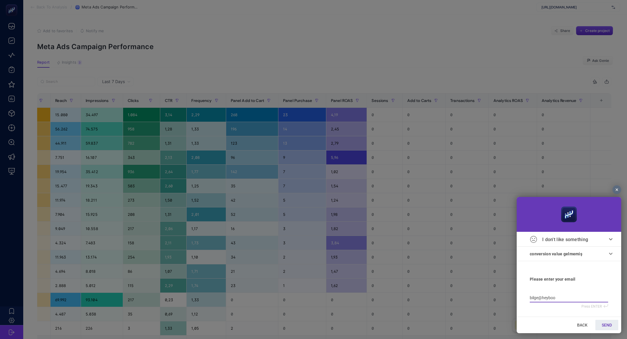
type input "bilge@heyboos"
type input "bilge@heyboost"
type input "bilge@heybooste"
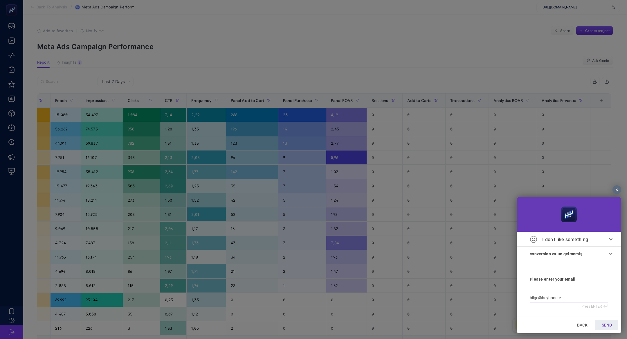
type input "bilge@heybooster"
type input "bilge@xn--heybooster-x6a"
type input "bilge@xn--heyboostera-v9a"
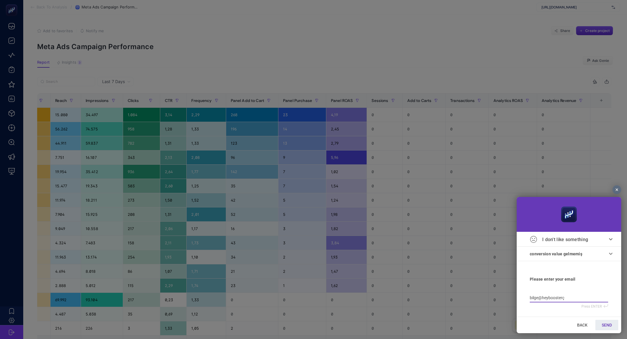
type input "bilge@xn--heyboostera-v9a"
type input "bilge@xn--heybooster-x6a"
type input "bilge@heybooster"
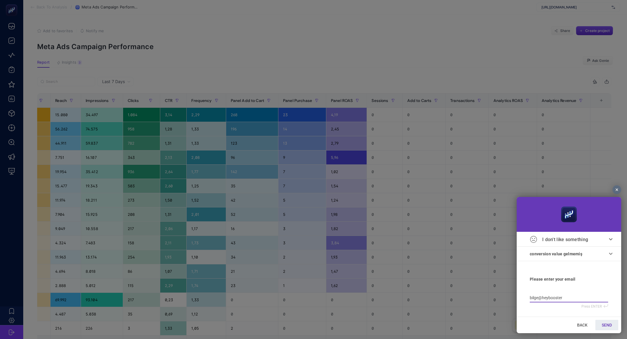
type input "bilge@heybooster."
type input "bilge@heybooster.a"
type input "bilge@heybooster.ai"
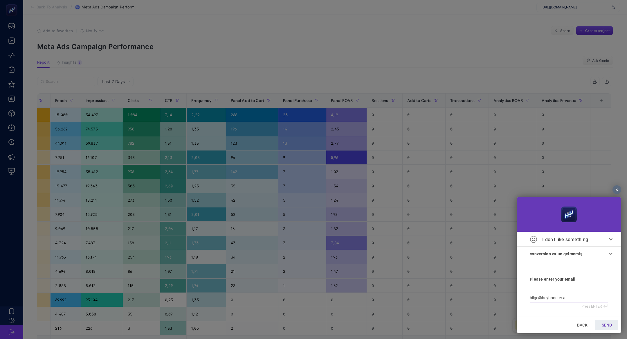
type input "bilge@heybooster.ai"
click at [607, 325] on span "SEND" at bounding box center [606, 324] width 10 height 5
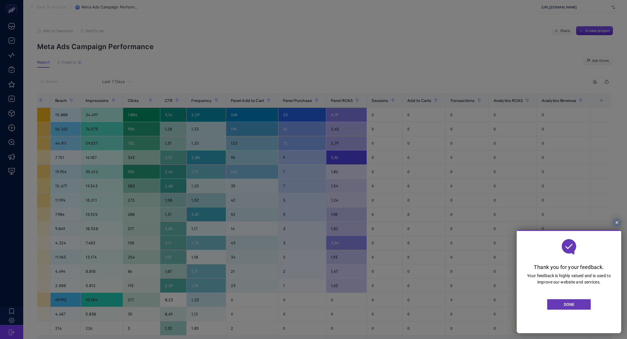
click at [571, 302] on span "DONE" at bounding box center [568, 304] width 11 height 5
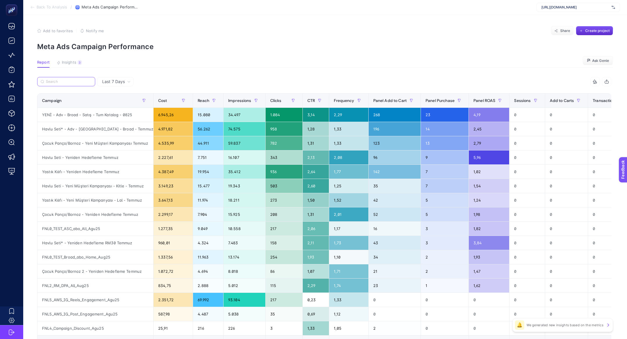
click at [79, 81] on input "Search" at bounding box center [69, 81] width 46 height 4
drag, startPoint x: 101, startPoint y: 159, endPoint x: 65, endPoint y: 153, distance: 35.8
click at [65, 154] on div "Havlu Seti - Yeniden Hedefleme Temmuz" at bounding box center [95, 157] width 116 height 14
copy div "Havlu Seti - Yeniden Hedefleme"
click at [73, 79] on label at bounding box center [66, 81] width 58 height 9
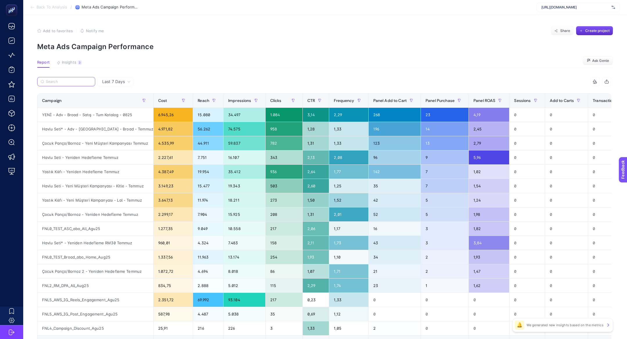
click at [73, 79] on input "Search" at bounding box center [69, 81] width 46 height 4
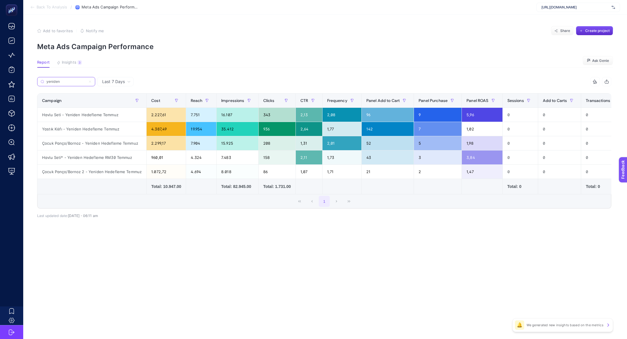
type input "yeniden"
click at [148, 130] on div "4.387,49" at bounding box center [165, 129] width 39 height 14
click at [75, 61] on span "Insights" at bounding box center [69, 62] width 15 height 5
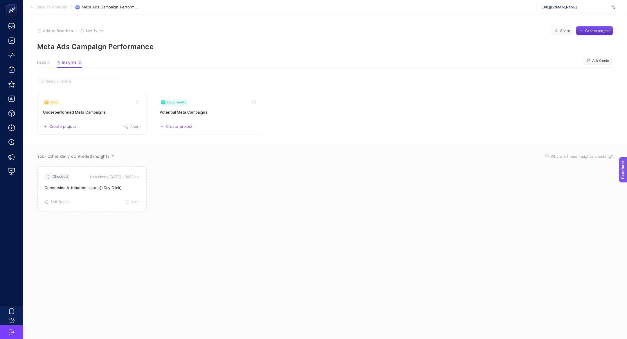
click at [70, 105] on div "Alert" at bounding box center [92, 102] width 98 height 7
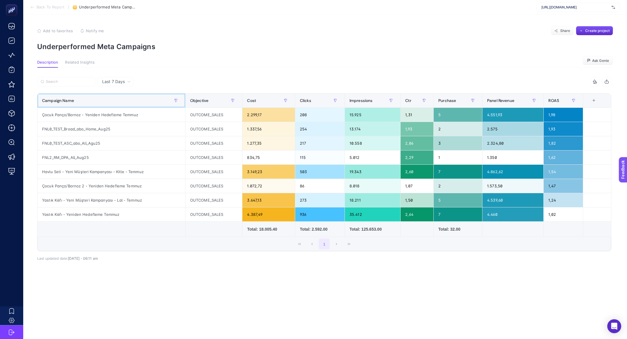
click at [242, 107] on th "Campaign Name" at bounding box center [268, 100] width 53 height 14
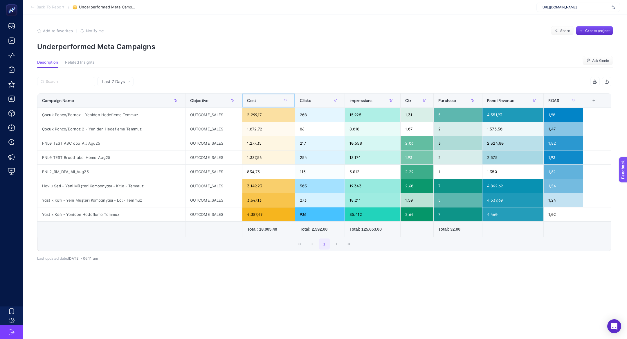
click at [273, 101] on div "Cost" at bounding box center [268, 100] width 43 height 9
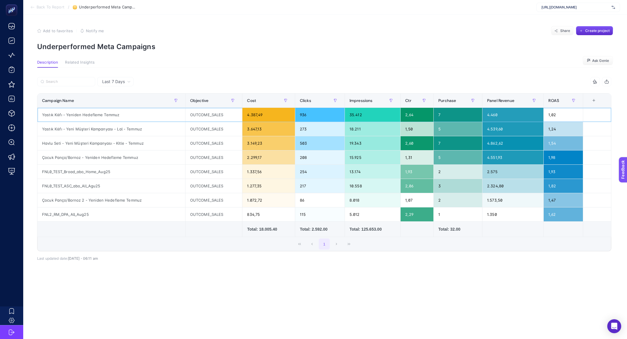
click at [111, 117] on div "Yastık Kılıfı - Yeniden Hedefleme Temmuz" at bounding box center [111, 115] width 148 height 14
copy tr "Yastık Kılıfı - Yeniden Hedefleme Temmuz"
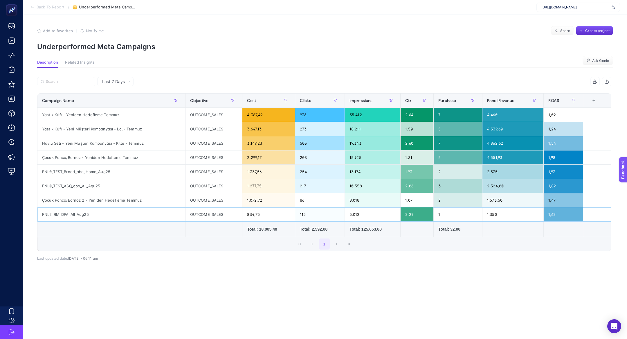
click at [87, 211] on div "FNL2_RM_DPA_All_Aug25" at bounding box center [111, 214] width 148 height 14
click at [86, 202] on div "Çocuk Panço/Bornoz 2 - Yeniden Hedefleme Temmuz" at bounding box center [111, 200] width 148 height 14
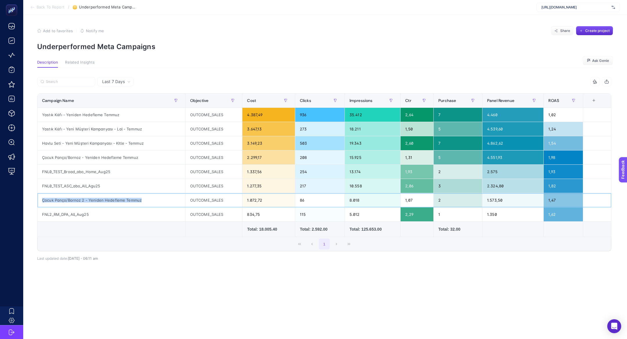
copy tr "Çocuk Panço/Bornoz 2 - Yeniden Hedefleme Temmuz"
click at [95, 124] on div "Yastık Kılıfı - Yeni Müşteri Kampanyası - Lal - Temmuz" at bounding box center [111, 129] width 148 height 14
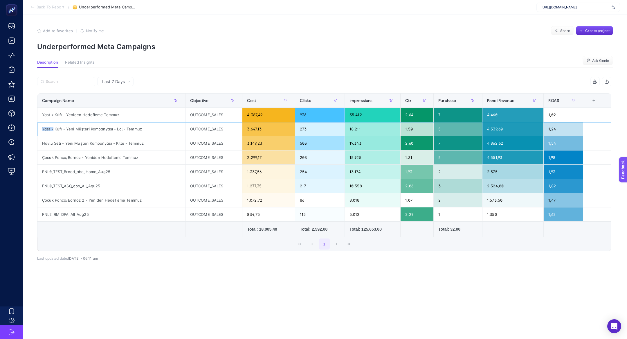
click at [95, 124] on div "Yastık Kılıfı - Yeni Müşteri Kampanyası - Lal - Temmuz" at bounding box center [111, 129] width 148 height 14
click at [102, 129] on div "Yastık Kılıfı - Yeni Müşteri Kampanyası - Lal - Temmuz" at bounding box center [111, 129] width 148 height 14
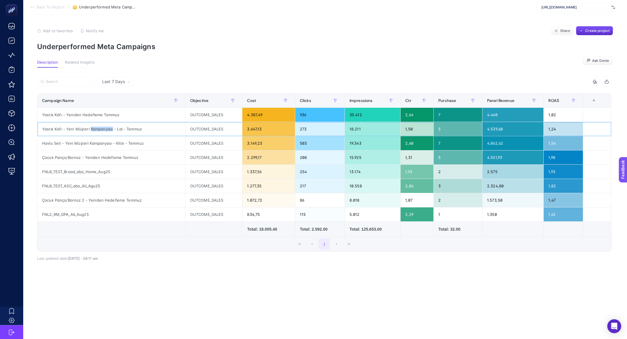
click at [102, 129] on div "Yastık Kılıfı - Yeni Müşteri Kampanyası - Lal - Temmuz" at bounding box center [111, 129] width 148 height 14
copy tr "Yastık Kılıfı - Yeni Müşteri Kampanyası - Lal - Temmuz"
